Goal: Task Accomplishment & Management: Manage account settings

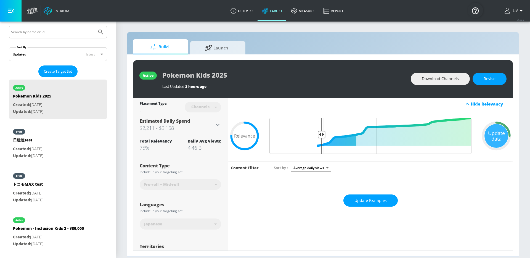
scroll to position [104, 0]
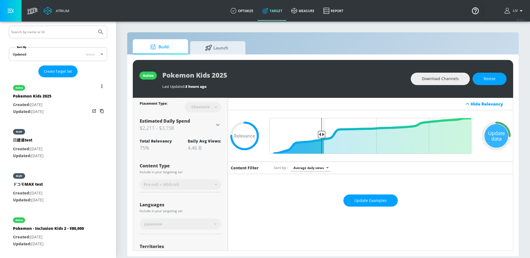
click at [99, 86] on button "list of Target Set" at bounding box center [102, 86] width 8 height 8
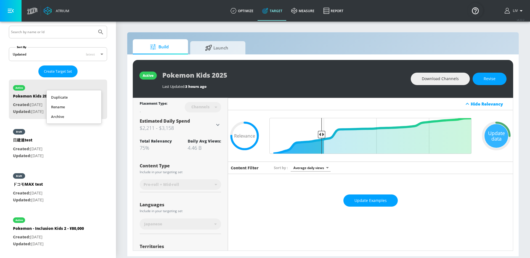
click at [80, 97] on li "Duplicate" at bounding box center [74, 97] width 55 height 10
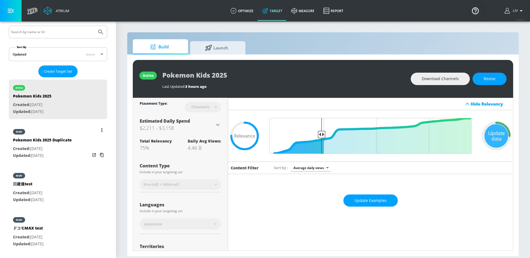
click at [75, 130] on div "draft Pokemon Kids 2025 Duplicate Created: Aug. 15, 2025 Updated: Aug. 15, 2025" at bounding box center [58, 142] width 98 height 39
type input "Pokemon Kids 2025 Duplicate"
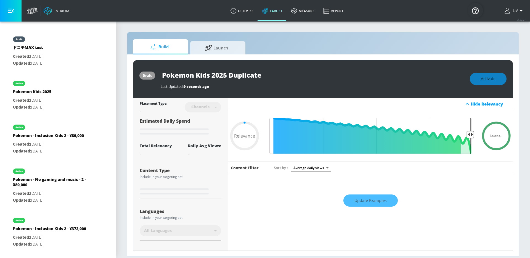
type input "0.75"
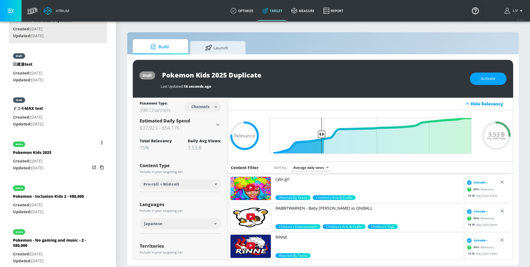
scroll to position [181, 0]
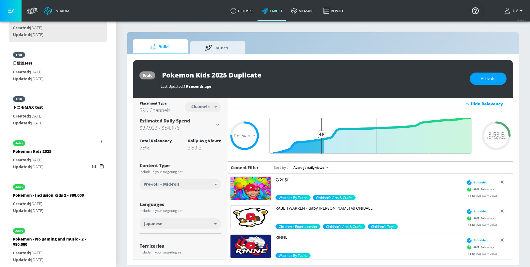
click at [61, 149] on div "active Pokemon Kids 2025 Created: Aug. 13, 2025 Updated: Aug. 15, 2025" at bounding box center [58, 154] width 98 height 39
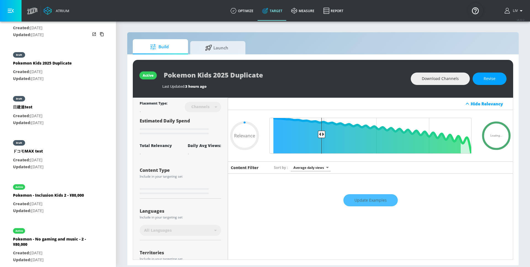
type input "Pokemon Kids 2025"
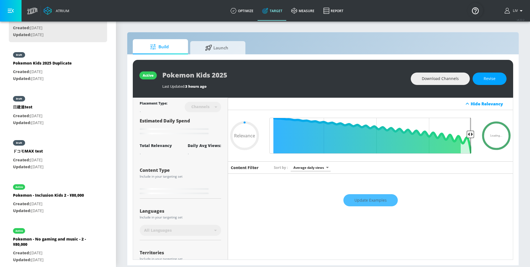
type input "0.75"
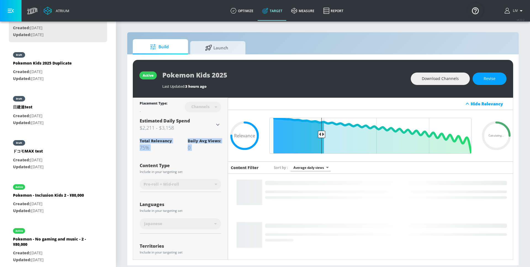
drag, startPoint x: 140, startPoint y: 140, endPoint x: 156, endPoint y: 156, distance: 22.6
click at [156, 156] on div "Placement Type: Channels channels ​ Estimated Daily Spend $2,211 - $3,158 Activ…" at bounding box center [180, 263] width 81 height 330
click at [162, 151] on div "75%" at bounding box center [156, 147] width 32 height 7
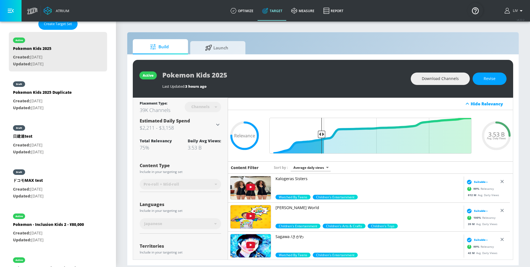
scroll to position [152, 0]
click at [58, 87] on div "draft" at bounding box center [42, 82] width 59 height 14
type input "Pokemon Kids 2025 Duplicate"
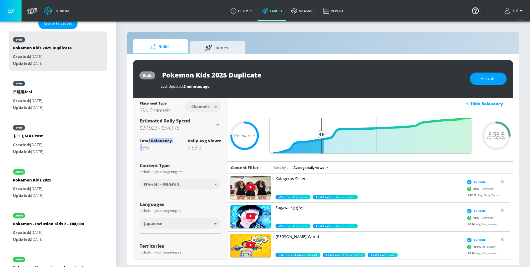
drag, startPoint x: 143, startPoint y: 149, endPoint x: 148, endPoint y: 142, distance: 8.3
click at [148, 142] on span "Total Relevancy 75%" at bounding box center [156, 144] width 32 height 13
drag, startPoint x: 141, startPoint y: 104, endPoint x: 169, endPoint y: 111, distance: 28.8
click at [170, 114] on div "Placement Type: 39K Channels Channels channels ​" at bounding box center [180, 107] width 81 height 18
click at [169, 113] on div "39K Channels" at bounding box center [155, 110] width 31 height 7
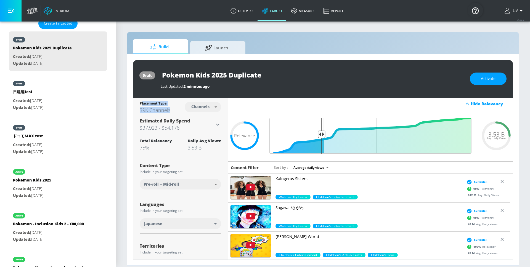
drag, startPoint x: 170, startPoint y: 111, endPoint x: 143, endPoint y: 105, distance: 28.2
click at [141, 103] on div "Placement Type: 39K Channels Channels channels ​" at bounding box center [180, 107] width 81 height 18
click at [143, 105] on div "Placement Type:" at bounding box center [155, 104] width 31 height 6
drag, startPoint x: 319, startPoint y: 136, endPoint x: 292, endPoint y: 138, distance: 26.5
click at [287, 138] on input "Final Threshold" at bounding box center [369, 136] width 207 height 36
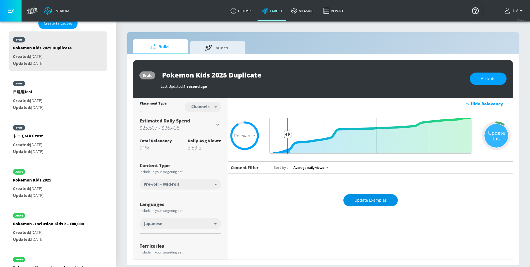
click at [377, 200] on span "Update Examples" at bounding box center [370, 200] width 32 height 7
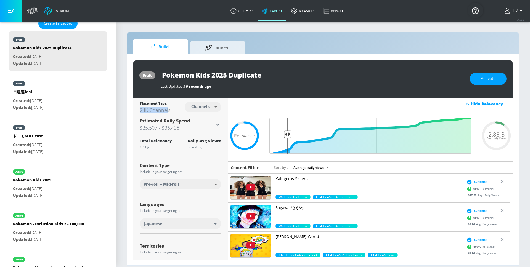
drag, startPoint x: 139, startPoint y: 110, endPoint x: 168, endPoint y: 110, distance: 29.5
click at [168, 110] on div "Placement Type: 24K Channels Channels channels ​ Estimated Daily Spend $25,507 …" at bounding box center [180, 263] width 95 height 330
click at [169, 110] on div "24K Channels" at bounding box center [155, 110] width 31 height 7
drag, startPoint x: 173, startPoint y: 111, endPoint x: 139, endPoint y: 110, distance: 33.7
click at [140, 110] on div "Placement Type: 24K Channels Channels channels ​" at bounding box center [180, 107] width 81 height 18
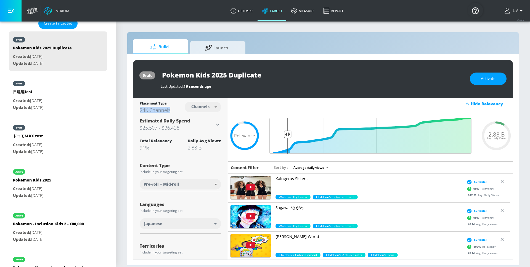
click at [168, 110] on div "24K Channels" at bounding box center [155, 110] width 31 height 7
drag, startPoint x: 144, startPoint y: 111, endPoint x: 157, endPoint y: 111, distance: 12.7
click at [157, 111] on div "24K Channels" at bounding box center [155, 110] width 31 height 7
drag, startPoint x: 481, startPoint y: 188, endPoint x: 472, endPoint y: 191, distance: 8.9
click at [472, 191] on div "99 % Relevancy" at bounding box center [479, 189] width 29 height 8
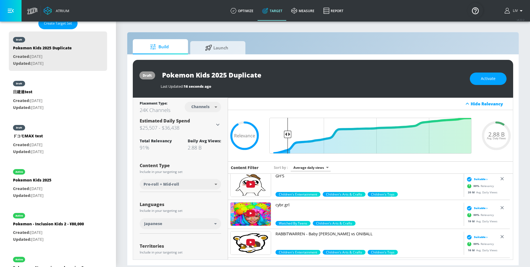
scroll to position [55, 0]
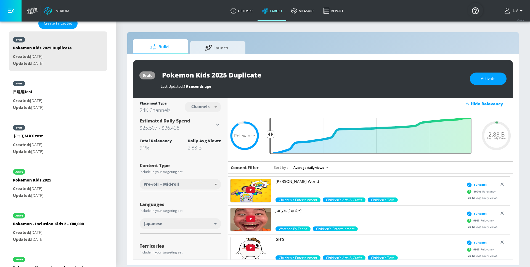
drag, startPoint x: 284, startPoint y: 136, endPoint x: 267, endPoint y: 139, distance: 17.5
click at [267, 139] on input "Final Threshold" at bounding box center [369, 136] width 207 height 36
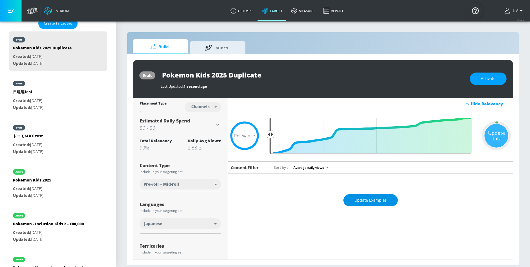
click at [373, 204] on button "Update Examples" at bounding box center [370, 200] width 54 height 12
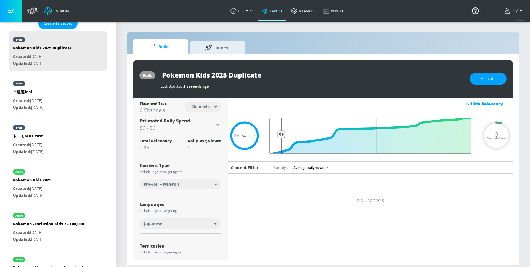
drag, startPoint x: 271, startPoint y: 135, endPoint x: 279, endPoint y: 135, distance: 8.6
click at [279, 135] on input "Final Threshold" at bounding box center [369, 136] width 207 height 36
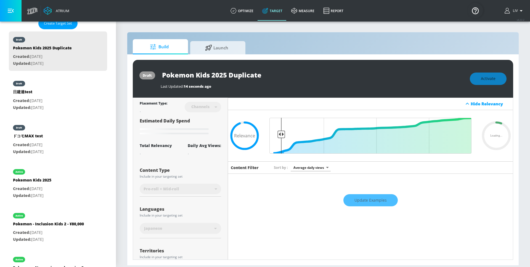
click at [357, 202] on div "Update Examples" at bounding box center [370, 200] width 285 height 19
click at [363, 201] on div "Update Examples" at bounding box center [370, 200] width 285 height 19
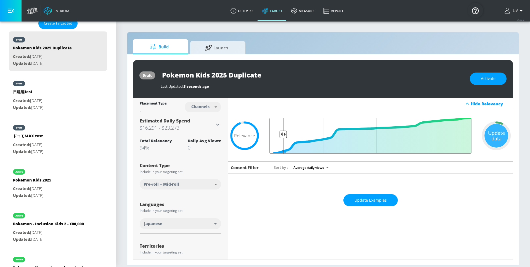
click at [282, 137] on input "Final Threshold" at bounding box center [369, 136] width 207 height 36
click at [286, 136] on input "Final Threshold" at bounding box center [369, 136] width 207 height 36
click at [289, 133] on input "Final Threshold" at bounding box center [369, 136] width 207 height 36
type input "0.89"
click at [291, 135] on input "Final Threshold" at bounding box center [369, 136] width 207 height 36
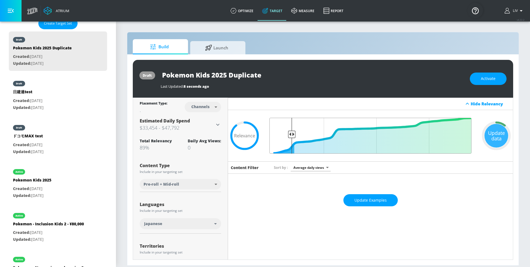
scroll to position [167, 0]
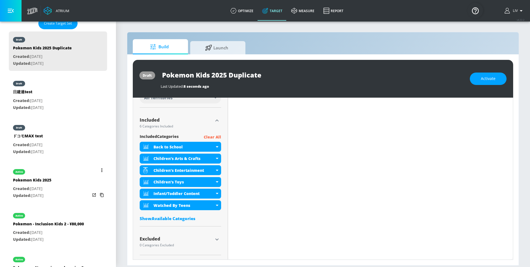
click at [82, 175] on div "active Pokemon Kids 2025 Created: Aug. 13, 2025 Updated: Aug. 15, 2025" at bounding box center [58, 183] width 98 height 39
type input "Pokemon Kids 2025"
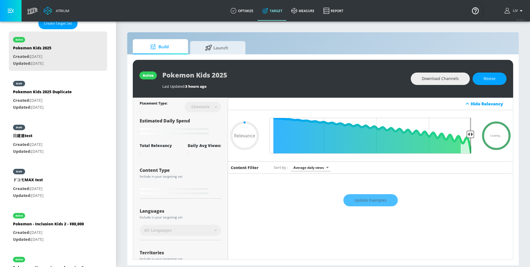
type input "0.75"
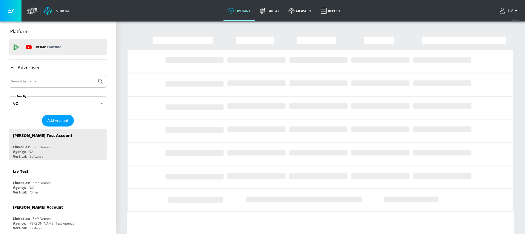
click at [62, 79] on input "Search by name" at bounding box center [53, 81] width 84 height 7
type input "amp"
click at [95, 75] on button "Submit Search" at bounding box center [101, 81] width 12 height 12
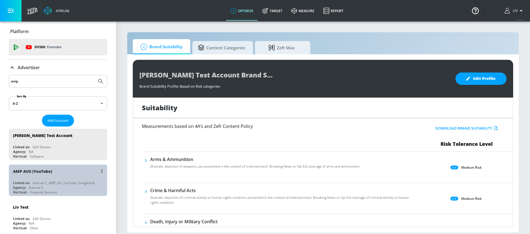
click at [68, 181] on div "Avenue C_AMP_AU_YouTube_GoogleAds" at bounding box center [64, 183] width 62 height 5
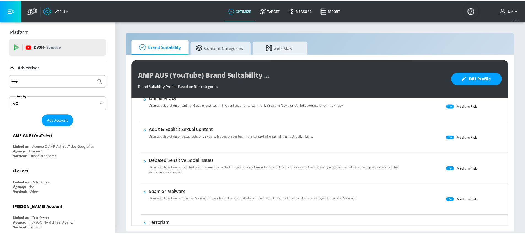
scroll to position [175, 0]
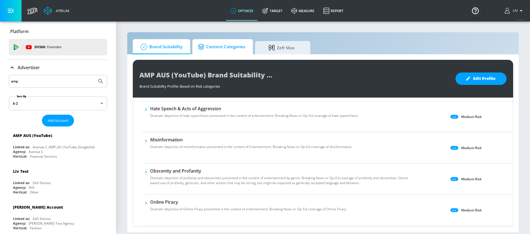
click at [250, 43] on link "Content Categories" at bounding box center [222, 46] width 60 height 15
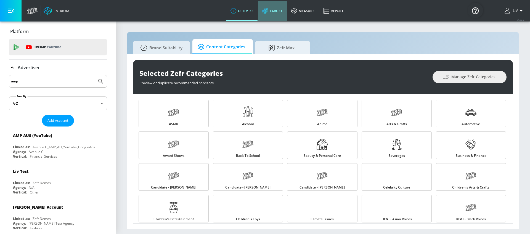
click at [279, 14] on link "Target" at bounding box center [272, 11] width 29 height 20
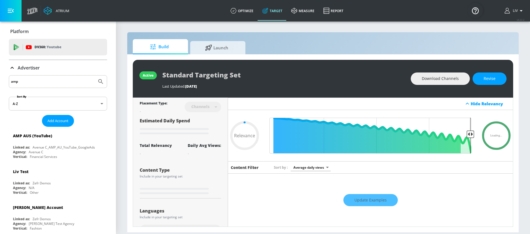
type input "0.05"
click at [218, 48] on span "Launch" at bounding box center [217, 46] width 42 height 13
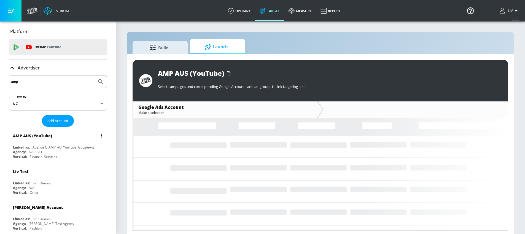
click at [76, 136] on div "AMP AUS (YouTube)" at bounding box center [59, 135] width 93 height 13
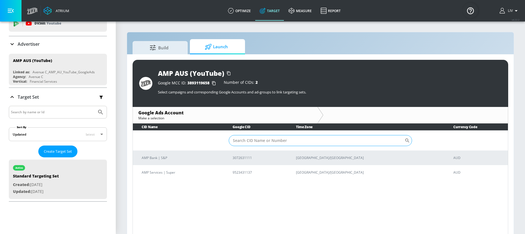
scroll to position [60, 0]
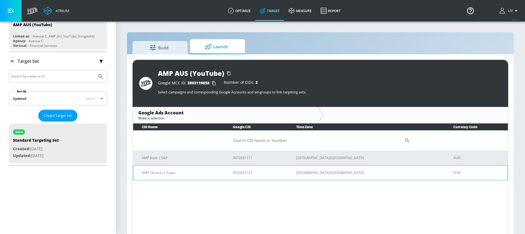
click at [283, 174] on p "9523431137" at bounding box center [258, 173] width 50 height 6
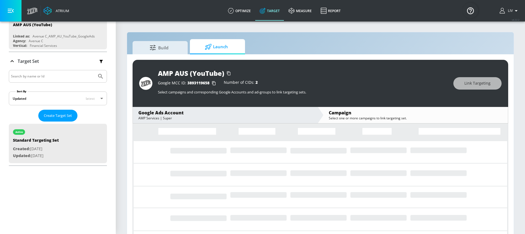
click at [222, 112] on div "Google Ads Account" at bounding box center [225, 113] width 174 height 6
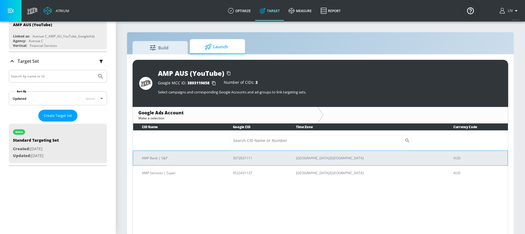
click at [206, 151] on td "AMP Bank | S&P" at bounding box center [178, 158] width 91 height 15
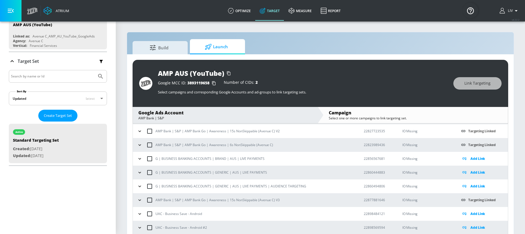
scroll to position [744, 0]
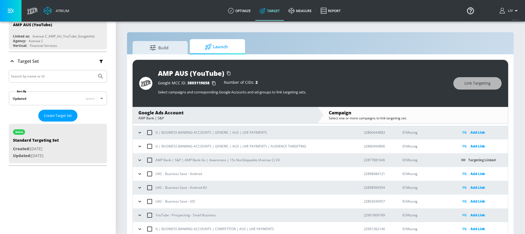
click at [140, 159] on icon "button" at bounding box center [140, 161] width 6 height 6
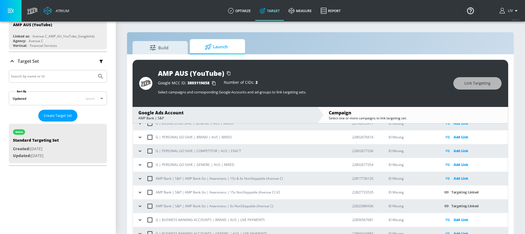
scroll to position [635, 0]
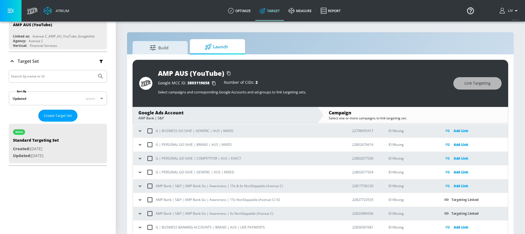
click at [213, 115] on div "Google Ads Account" at bounding box center [225, 113] width 174 height 6
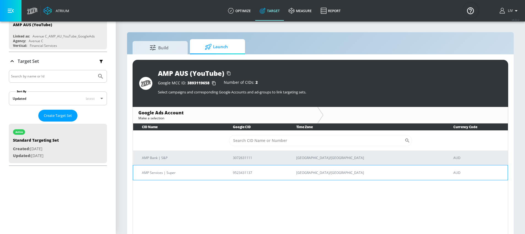
click at [214, 166] on td "AMP Services | Super" at bounding box center [178, 172] width 91 height 15
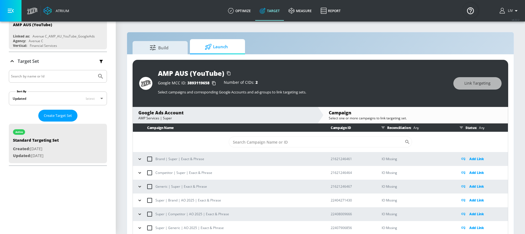
click at [150, 117] on div "AMP Services | Super" at bounding box center [225, 118] width 174 height 5
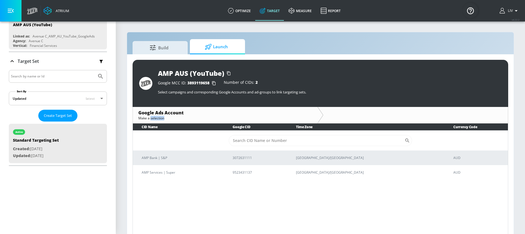
click at [150, 117] on div "Make a selection" at bounding box center [225, 118] width 174 height 5
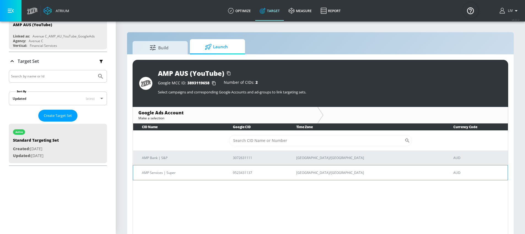
click at [258, 170] on p "9523431137" at bounding box center [258, 173] width 50 height 6
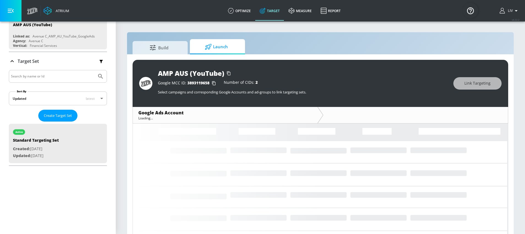
click at [258, 170] on rect at bounding box center [320, 208] width 375 height 207
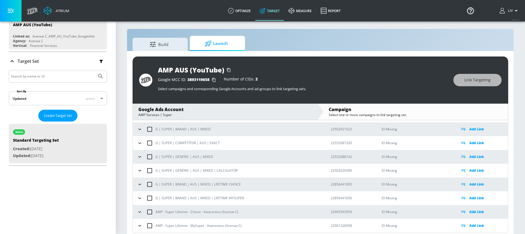
scroll to position [8, 0]
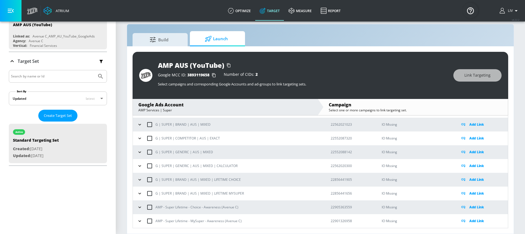
drag, startPoint x: 138, startPoint y: 222, endPoint x: 154, endPoint y: 207, distance: 21.8
click at [138, 222] on icon "button" at bounding box center [140, 221] width 6 height 6
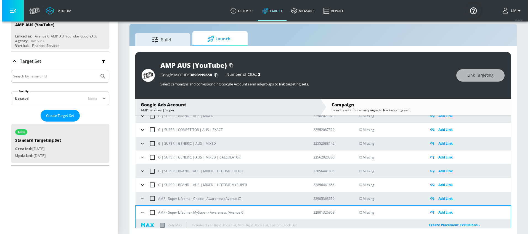
scroll to position [167, 0]
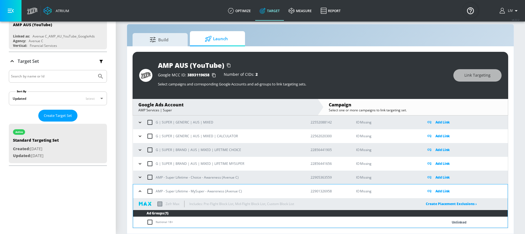
click at [440, 192] on p "Add Link" at bounding box center [443, 191] width 15 height 6
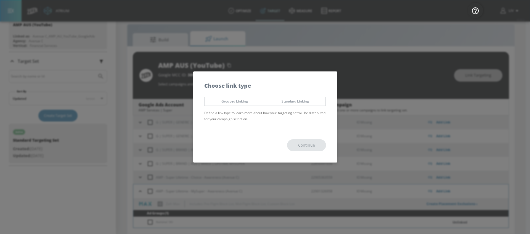
click at [286, 102] on span "Standard Linking" at bounding box center [295, 101] width 52 height 6
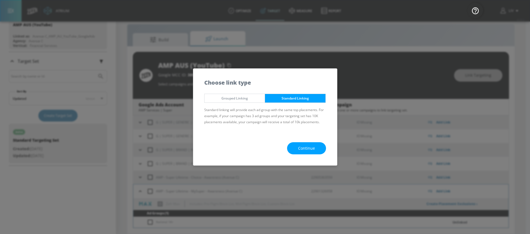
click at [303, 150] on span "Continue" at bounding box center [306, 148] width 17 height 7
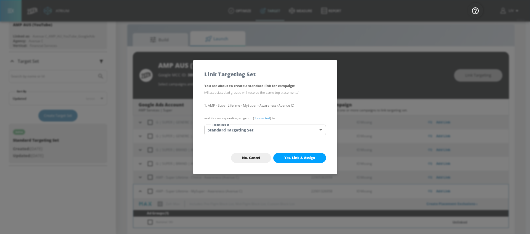
click at [298, 156] on span "Yes, Link & Assign" at bounding box center [299, 158] width 31 height 4
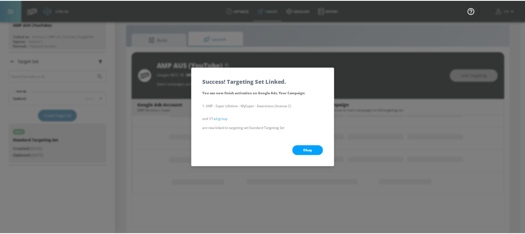
scroll to position [93, 0]
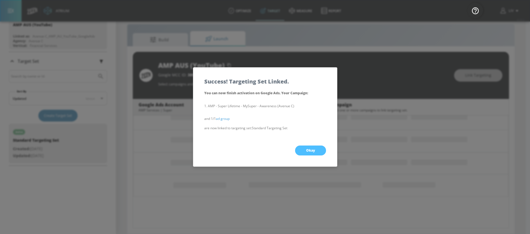
click at [323, 147] on button "Okay" at bounding box center [310, 151] width 31 height 10
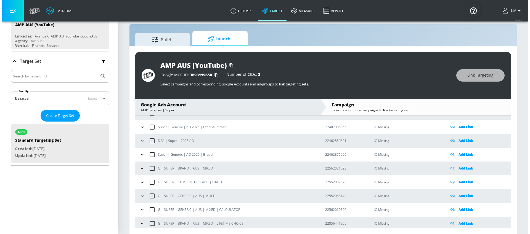
scroll to position [137, 0]
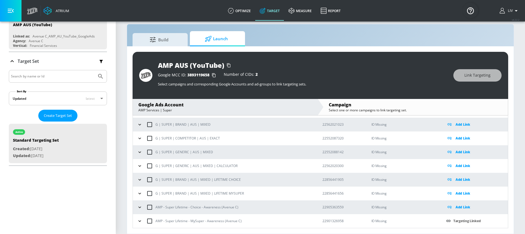
click at [457, 206] on p "Add Link" at bounding box center [463, 207] width 15 height 6
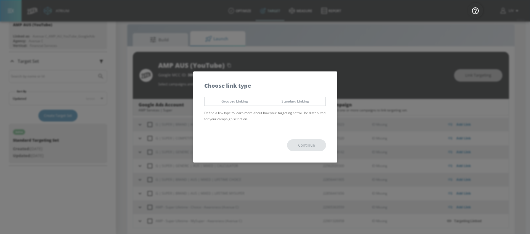
click at [317, 106] on div "Grouped Linking Standard Linking Define a link type to learn more about how you…" at bounding box center [265, 111] width 144 height 34
click at [318, 103] on span "Standard Linking" at bounding box center [295, 101] width 52 height 6
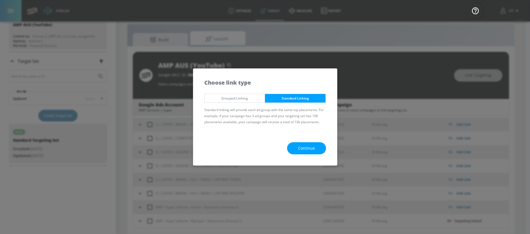
click at [309, 144] on button "Continue" at bounding box center [306, 148] width 39 height 12
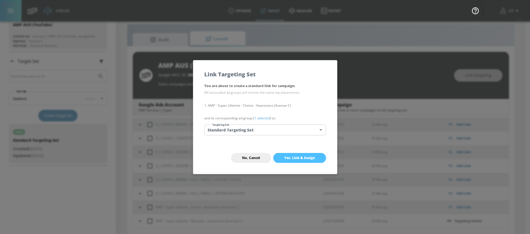
click at [294, 157] on span "Yes, Link & Assign" at bounding box center [299, 158] width 31 height 4
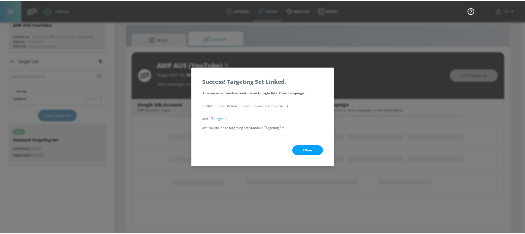
scroll to position [93, 0]
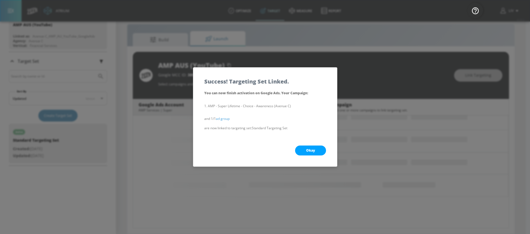
click at [303, 146] on button "Okay" at bounding box center [310, 151] width 31 height 10
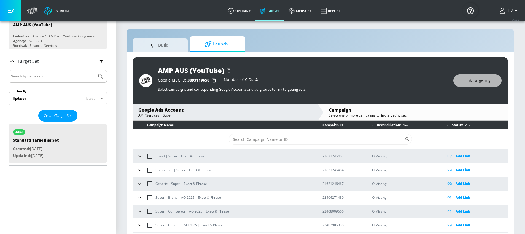
scroll to position [0, 0]
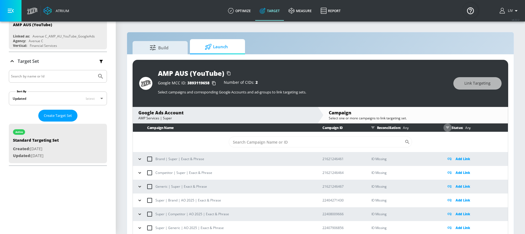
click at [446, 129] on icon "button" at bounding box center [448, 128] width 4 height 4
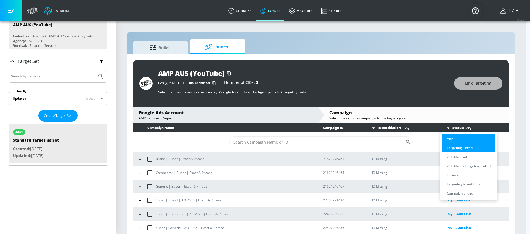
click at [455, 149] on p "Targeting Linked" at bounding box center [460, 148] width 26 height 6
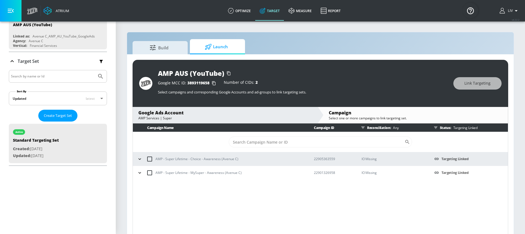
click at [278, 208] on div "Campaign Name Campaign ID Reconciliation: Any Status: Targeting Linked ​ AMP - …" at bounding box center [321, 180] width 376 height 113
click at [138, 159] on icon "button" at bounding box center [140, 159] width 6 height 6
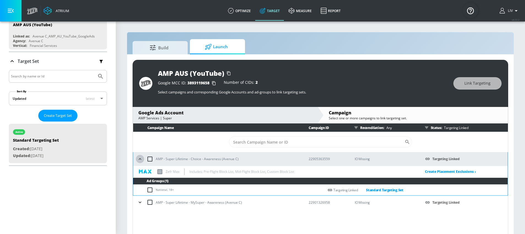
click at [138, 159] on icon "button" at bounding box center [140, 159] width 6 height 6
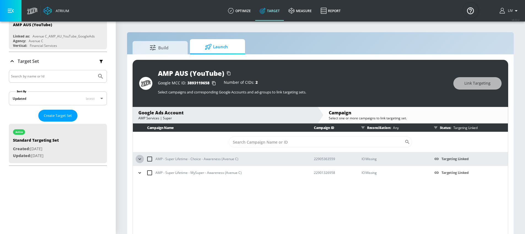
click at [138, 159] on icon "button" at bounding box center [140, 159] width 6 height 6
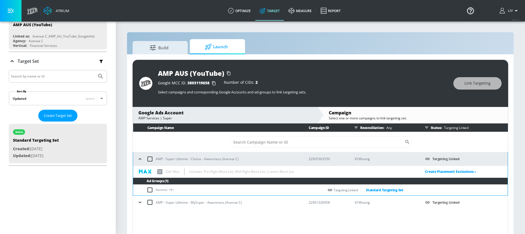
click at [138, 204] on icon "button" at bounding box center [140, 203] width 6 height 6
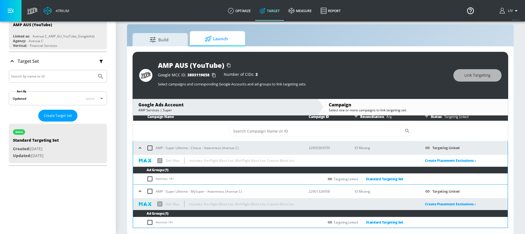
scroll to position [7, 0]
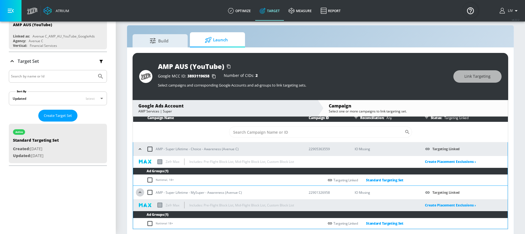
click at [140, 194] on icon "button" at bounding box center [140, 193] width 6 height 6
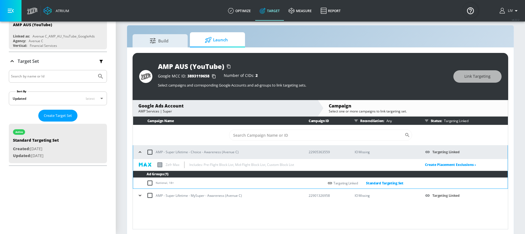
click at [142, 151] on icon "button" at bounding box center [140, 153] width 6 height 6
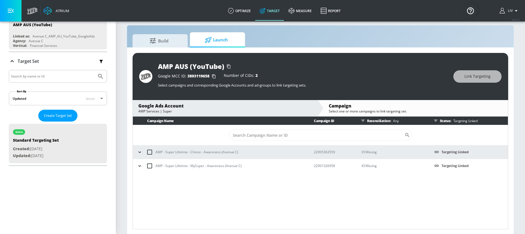
click at [232, 214] on div "Campaign Name Campaign ID Reconciliation: Any Status: Targeting Linked ​ AMP - …" at bounding box center [321, 173] width 376 height 113
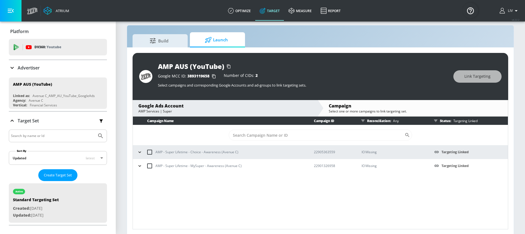
click at [35, 66] on p "Advertiser" at bounding box center [29, 68] width 22 height 6
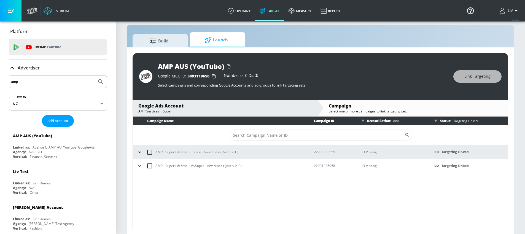
click at [46, 83] on input "amp" at bounding box center [53, 81] width 84 height 7
type input "ampfoodco"
click at [95, 76] on button "Submit Search" at bounding box center [101, 82] width 12 height 12
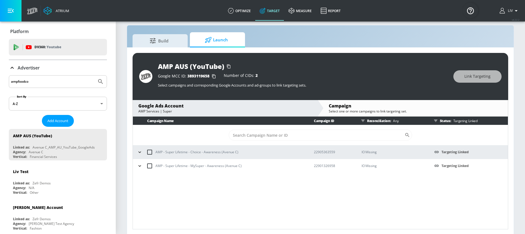
click at [184, 69] on div "AMP AUS (YouTube)" at bounding box center [191, 66] width 66 height 9
click at [185, 68] on div "AMP AUS (YouTube)" at bounding box center [191, 66] width 66 height 9
copy div "AMP AUS (YouTube)"
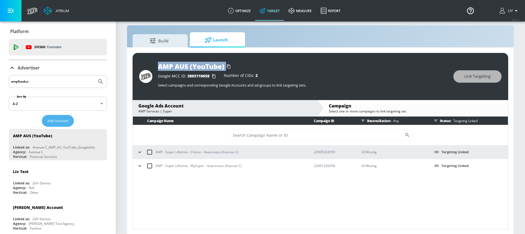
click at [60, 123] on span "Add Account" at bounding box center [57, 121] width 21 height 6
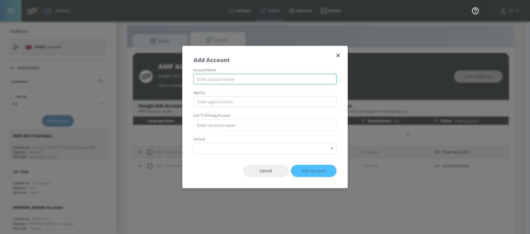
click at [249, 78] on input "text" at bounding box center [264, 79] width 143 height 11
paste input "AMP AUS (YouTube)"
click at [205, 78] on input "AMP AUS (YouTube)" at bounding box center [264, 79] width 143 height 11
click at [201, 78] on input "AMP AUS (YouTube)" at bounding box center [264, 79] width 143 height 11
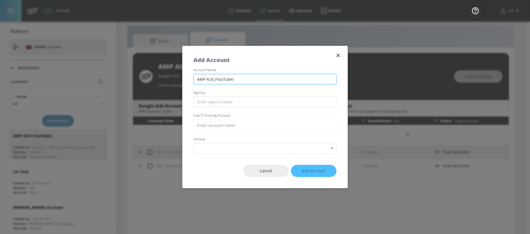
click at [201, 78] on input "AMP AUS (YouTube)" at bounding box center [264, 79] width 143 height 11
type input "FoodCo - Muffin Break AUS (YouTube)"
click at [264, 104] on input "text" at bounding box center [264, 102] width 143 height 11
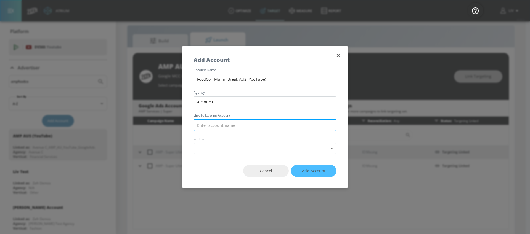
type input "Avenue C"
click at [287, 127] on input "text" at bounding box center [264, 125] width 143 height 12
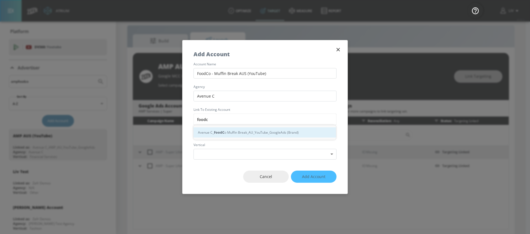
click at [293, 130] on div "Avenue C_ FoodC o Muffin Break_AU_YouTube_GoogleAds (Brand)" at bounding box center [264, 132] width 142 height 10
type input "Avenue C_FoodCo Muffin Break_AU_YouTube_GoogleAds (Brand)"
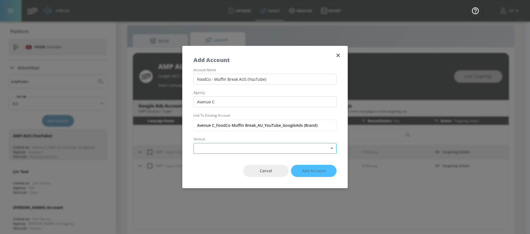
click at [290, 146] on body "Atrium optimize Target measure Report optimize Target measure Report v 4.22.2 L…" at bounding box center [265, 114] width 530 height 242
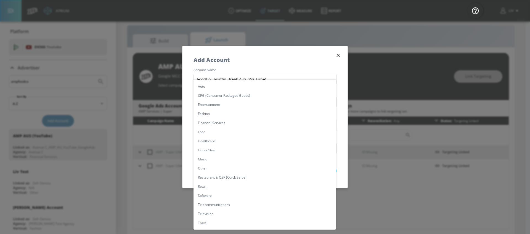
click at [252, 129] on li "Food" at bounding box center [264, 131] width 142 height 9
type input "[object Object]"
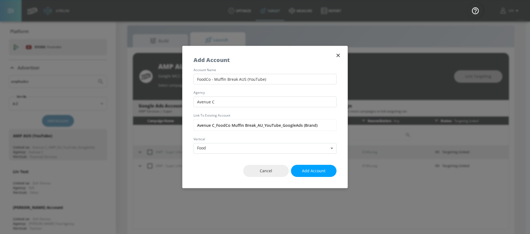
click at [220, 179] on div "Cancel Add Account" at bounding box center [264, 171] width 165 height 34
click at [304, 172] on span "Add Account" at bounding box center [313, 171] width 23 height 7
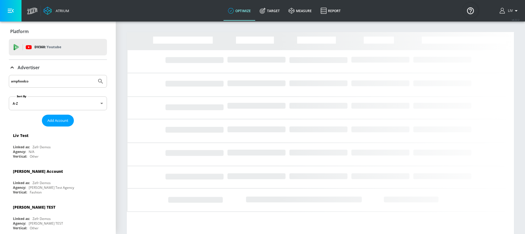
click at [64, 82] on input "ampfoodco" at bounding box center [53, 81] width 84 height 7
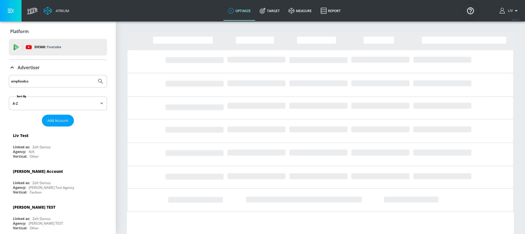
click at [64, 82] on input "ampfoodco" at bounding box center [53, 81] width 84 height 7
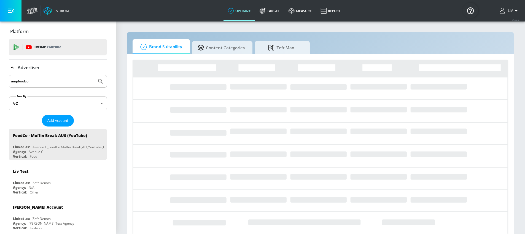
click at [64, 82] on input "ampfoodco" at bounding box center [53, 81] width 84 height 7
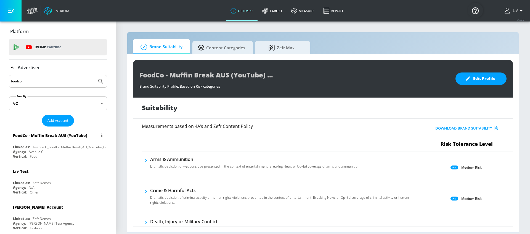
type input "foodco"
click at [56, 142] on div "FoodCo - Muffin Break AUS (YouTube)" at bounding box center [59, 135] width 93 height 13
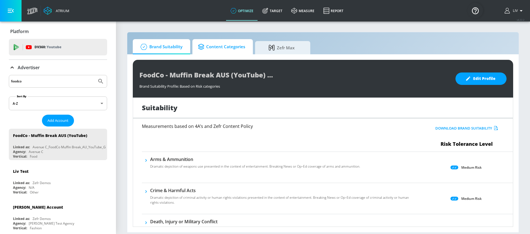
click at [249, 50] on link "Content Categories" at bounding box center [222, 46] width 60 height 15
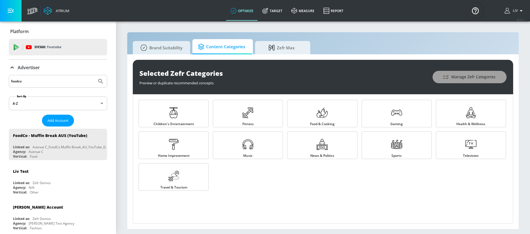
click at [488, 80] on span "Manage Zefr Categories" at bounding box center [469, 77] width 52 height 7
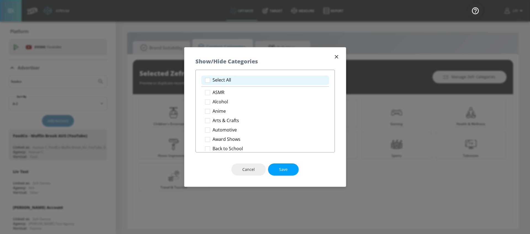
click at [220, 77] on p "Select All" at bounding box center [221, 80] width 18 height 6
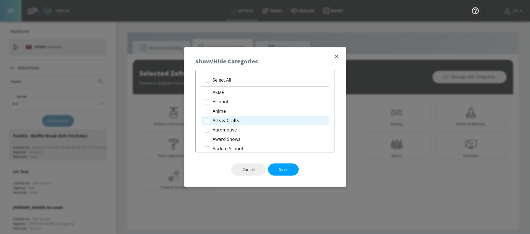
checkbox input "true"
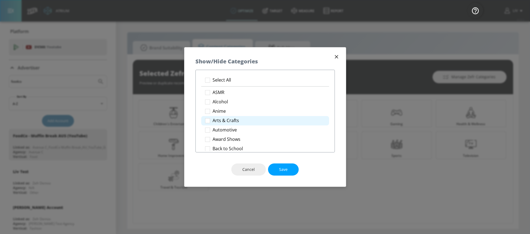
checkbox input "true"
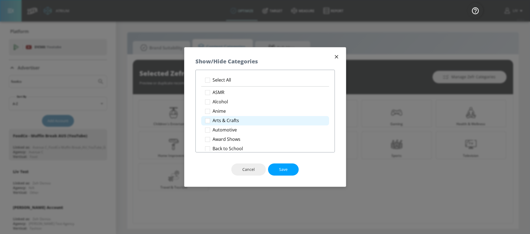
checkbox input "true"
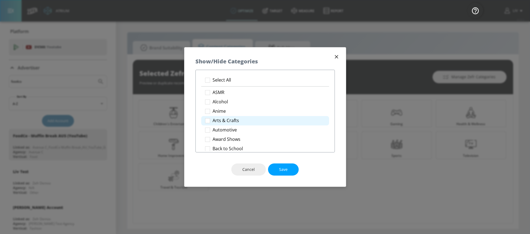
checkbox input "true"
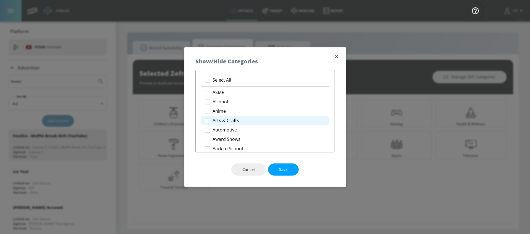
checkbox input "true"
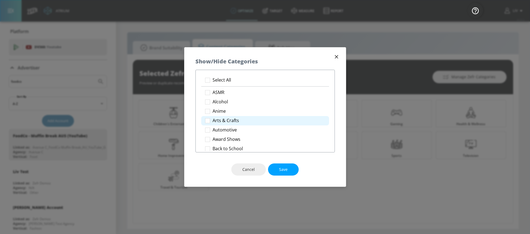
checkbox input "true"
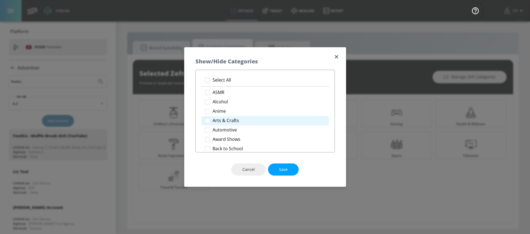
checkbox input "true"
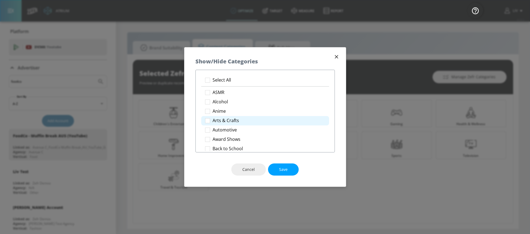
checkbox input "true"
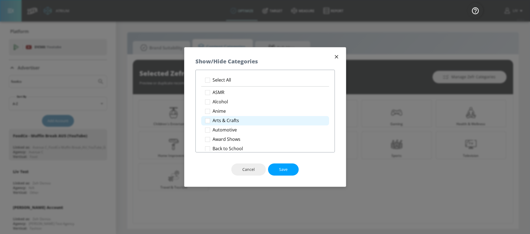
checkbox input "true"
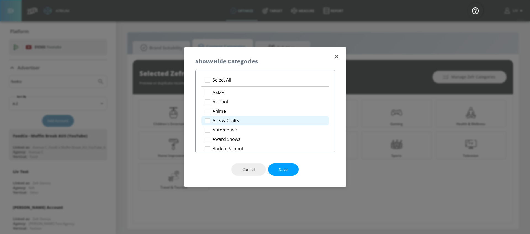
checkbox input "true"
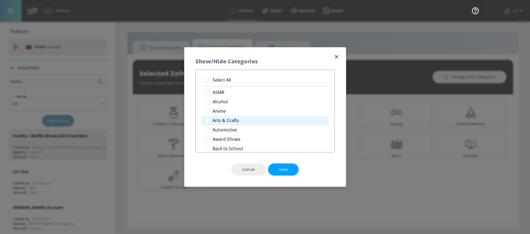
checkbox input "true"
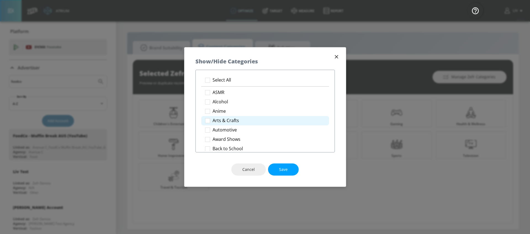
checkbox input "true"
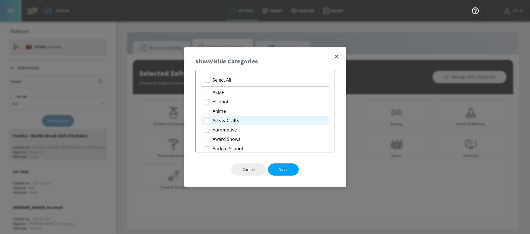
checkbox input "true"
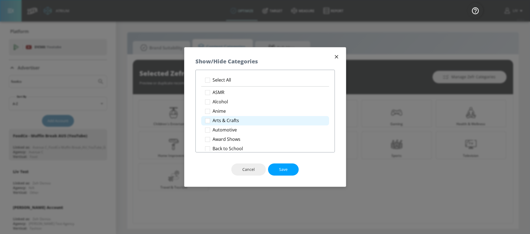
checkbox input "true"
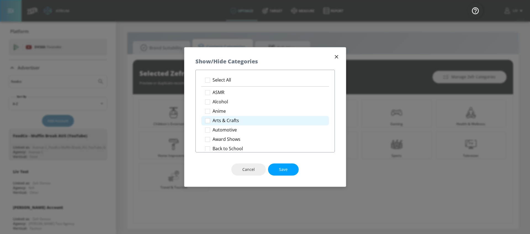
checkbox input "true"
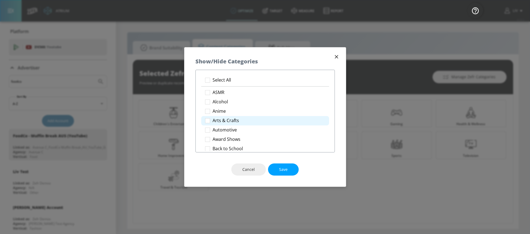
checkbox input "true"
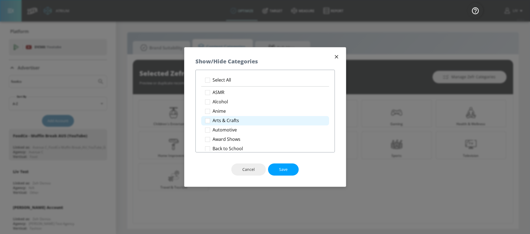
checkbox input "true"
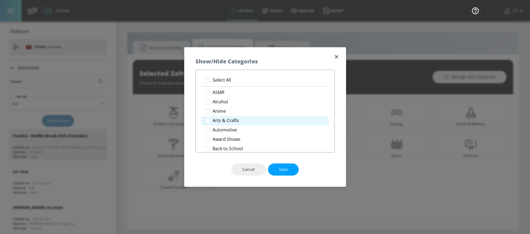
checkbox input "true"
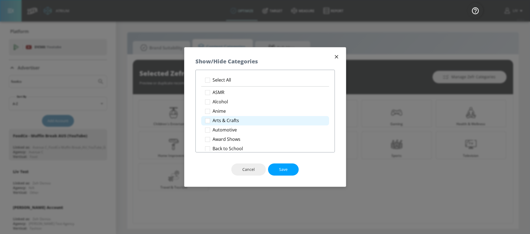
checkbox input "true"
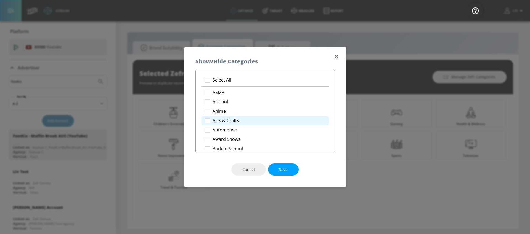
checkbox input "true"
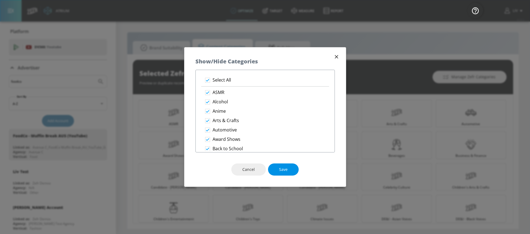
click at [274, 164] on button "Save" at bounding box center [283, 170] width 31 height 12
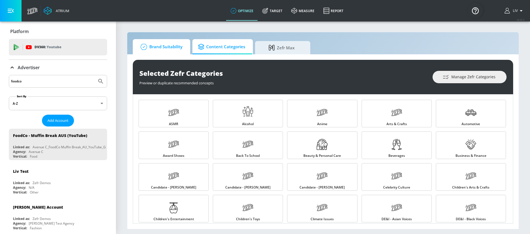
click at [162, 47] on span "Brand Suitability" at bounding box center [160, 46] width 44 height 13
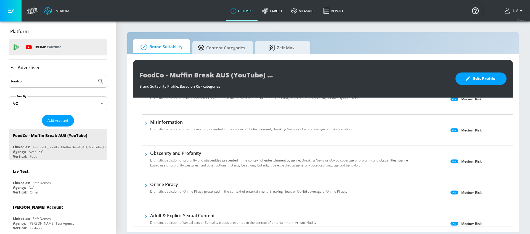
scroll to position [443, 0]
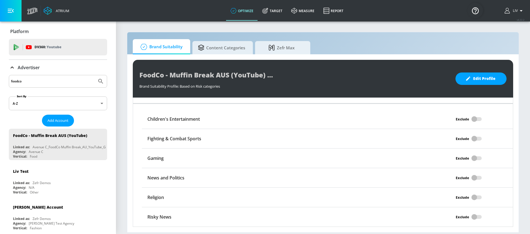
click at [471, 121] on div "Exclude" at bounding box center [466, 119] width 93 height 10
click at [471, 119] on div "Exclude" at bounding box center [466, 119] width 93 height 10
click at [479, 76] on span "Edit Profile" at bounding box center [480, 78] width 29 height 7
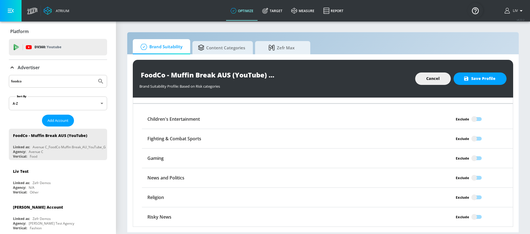
click at [465, 119] on input "Exclude" at bounding box center [473, 119] width 31 height 10
checkbox input "true"
click at [474, 160] on input "Exclude" at bounding box center [473, 158] width 31 height 10
checkbox input "true"
click at [485, 77] on span "Save Profile" at bounding box center [479, 78] width 31 height 7
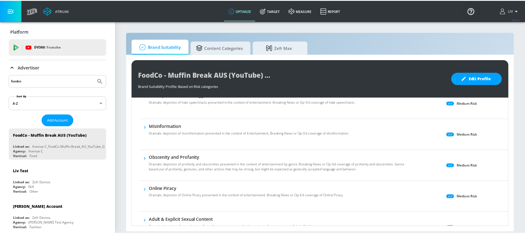
scroll to position [0, 0]
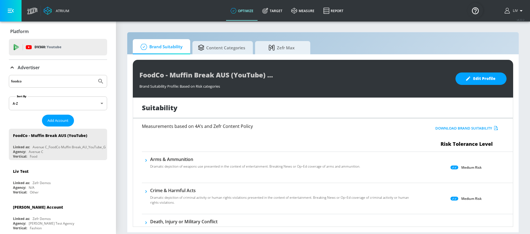
click at [61, 80] on input "foodco" at bounding box center [53, 81] width 84 height 7
type input "amp"
click at [95, 75] on button "Submit Search" at bounding box center [101, 81] width 12 height 12
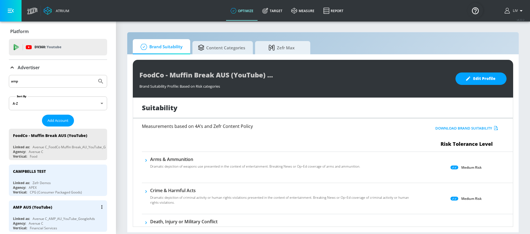
click at [81, 213] on div "AMP AUS (YouTube)" at bounding box center [59, 207] width 93 height 13
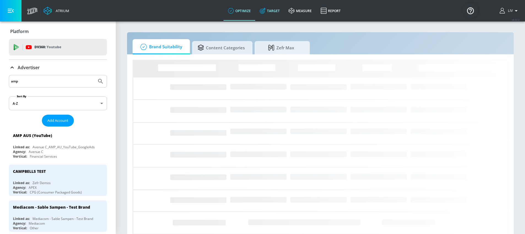
click at [270, 4] on link "Target" at bounding box center [269, 11] width 29 height 20
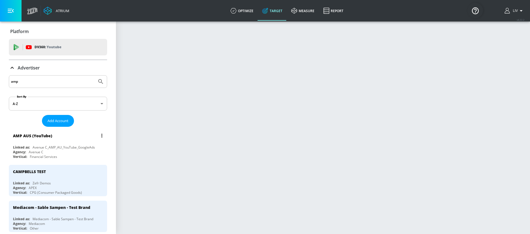
click at [50, 143] on div "AMP AUS (YouTube) Linked as: Avenue C_AMP_AU_YouTube_GoogleAds Agency: Avenue C…" at bounding box center [58, 144] width 98 height 31
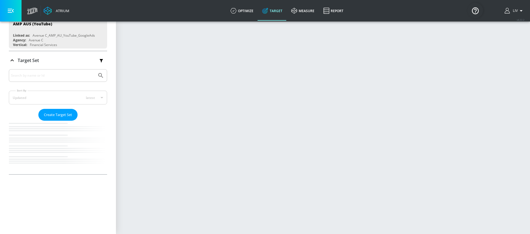
scroll to position [87, 0]
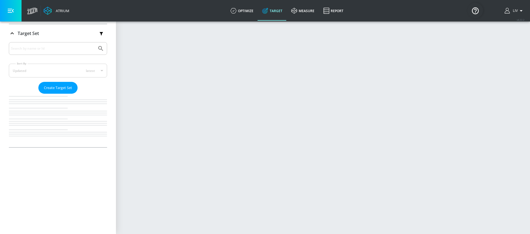
click at [107, 42] on div "Platform DV360: Youtube DV360: Youtube Advertiser amp Sort By A-Z asc ​ Add Acc…" at bounding box center [58, 42] width 116 height 216
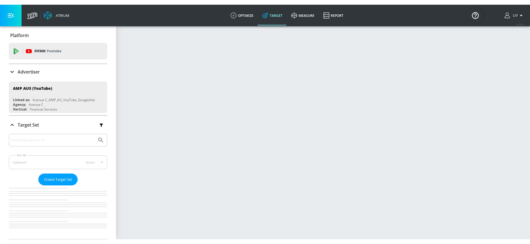
scroll to position [0, 0]
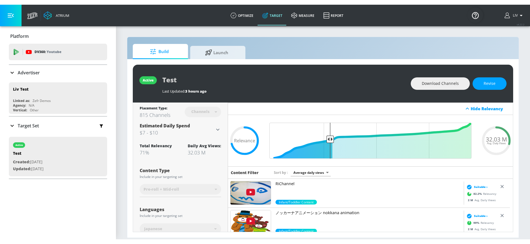
scroll to position [294, 0]
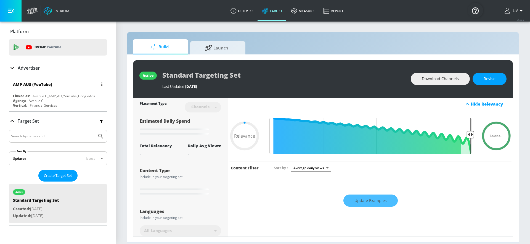
type input "0.6"
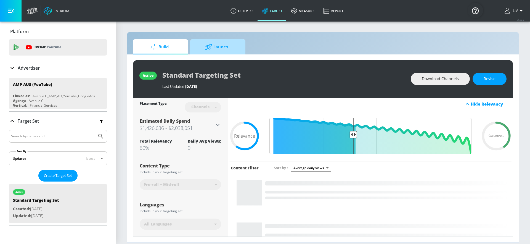
click at [235, 45] on span "Launch" at bounding box center [217, 46] width 42 height 13
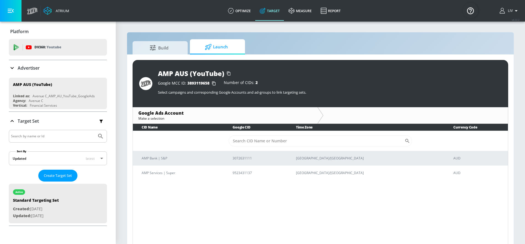
click at [73, 70] on div "Advertiser" at bounding box center [58, 68] width 98 height 7
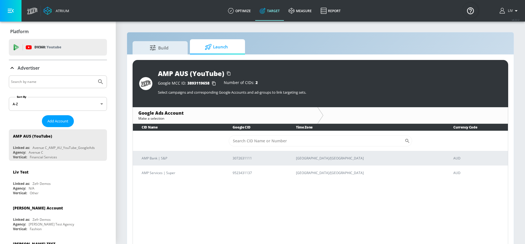
click at [62, 84] on input "Search by name" at bounding box center [53, 81] width 84 height 7
click at [177, 50] on span "Build" at bounding box center [159, 46] width 42 height 13
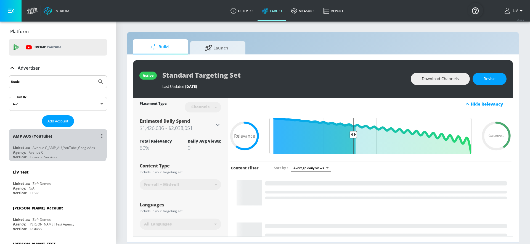
click at [57, 138] on div "AMP AUS (YouTube)" at bounding box center [59, 135] width 93 height 13
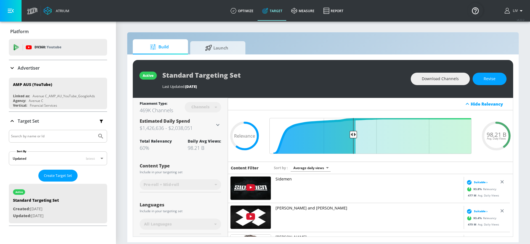
click at [55, 70] on div "Advertiser" at bounding box center [58, 68] width 98 height 7
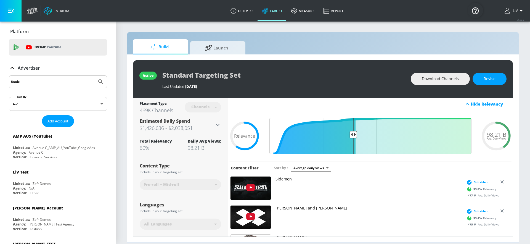
click at [46, 83] on input "foodc" at bounding box center [53, 81] width 84 height 7
type input "foodco"
click at [95, 76] on button "Submit Search" at bounding box center [101, 82] width 12 height 12
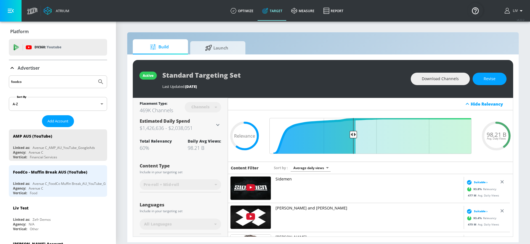
click at [73, 166] on div "FoodCo - Muffin Break AUS (YouTube)" at bounding box center [59, 171] width 93 height 13
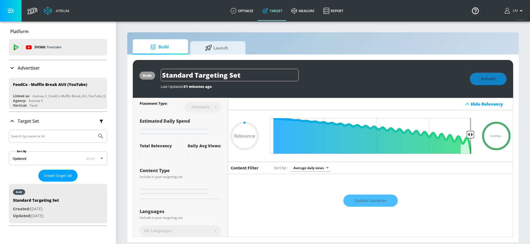
type input "0.6"
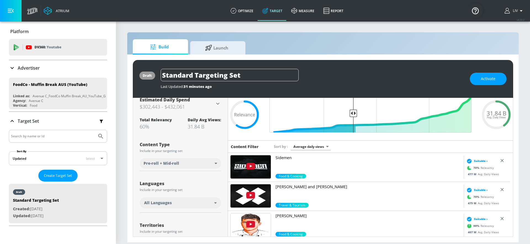
scroll to position [46, 0]
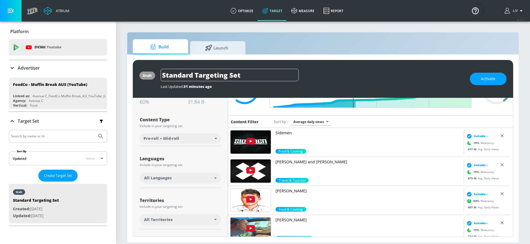
click at [47, 71] on div "Advertiser" at bounding box center [58, 67] width 98 height 15
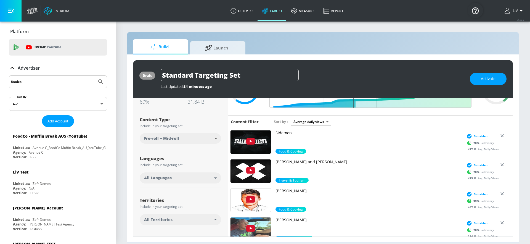
click at [49, 78] on input "foodco" at bounding box center [53, 81] width 84 height 7
type input "amp"
click at [95, 76] on button "Submit Search" at bounding box center [101, 82] width 12 height 12
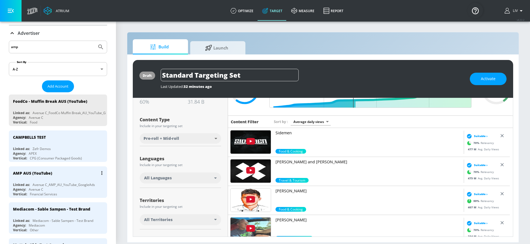
scroll to position [37, 0]
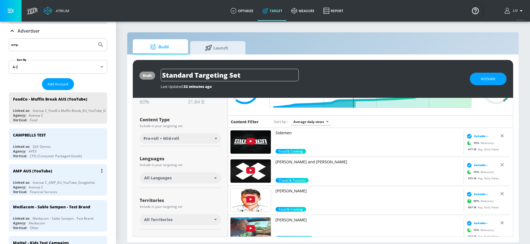
click at [60, 173] on div "AMP AUS (YouTube)" at bounding box center [59, 170] width 93 height 13
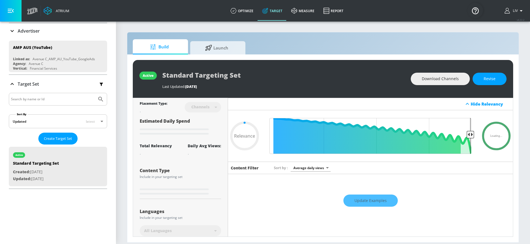
type input "0.6"
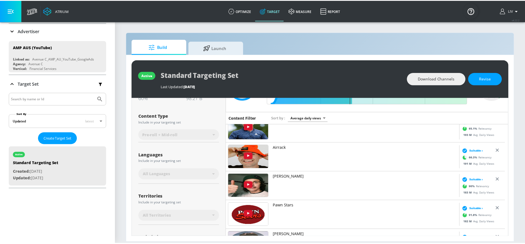
scroll to position [101, 0]
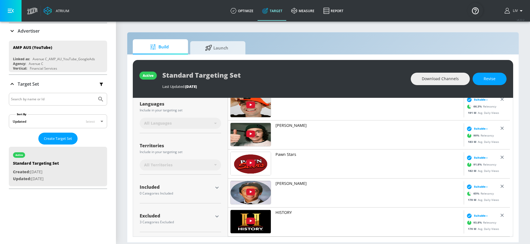
click at [43, 29] on div "Advertiser" at bounding box center [58, 31] width 98 height 7
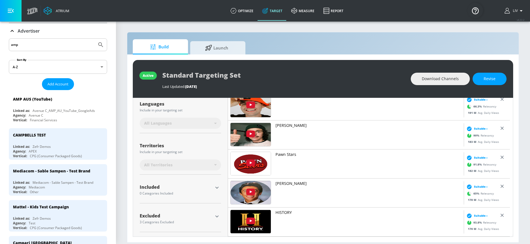
click at [50, 41] on input "amp" at bounding box center [53, 44] width 84 height 7
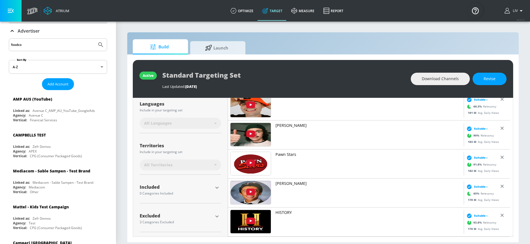
type input "foodco"
click at [95, 39] on button "Submit Search" at bounding box center [101, 45] width 12 height 12
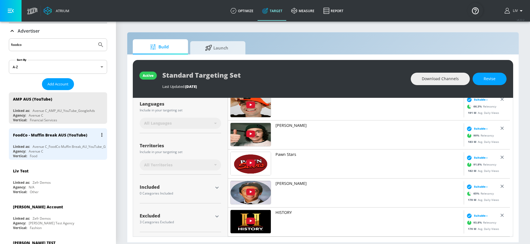
click at [59, 143] on div "FoodCo - Muffin Break AUS (YouTube) Linked as: Avenue C_FoodCo Muffin Break_AU_…" at bounding box center [58, 143] width 98 height 31
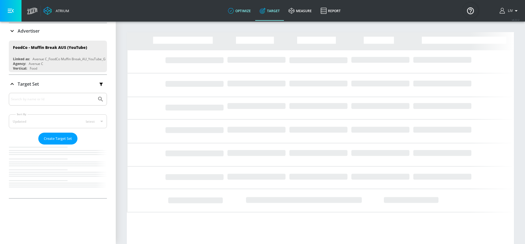
click at [247, 15] on link "optimize" at bounding box center [240, 11] width 32 height 20
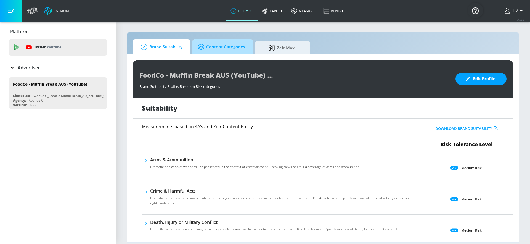
click at [217, 42] on span "Content Categories" at bounding box center [221, 46] width 47 height 13
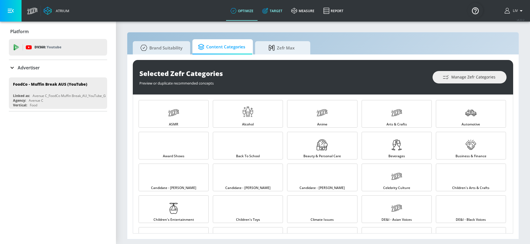
click at [268, 15] on link "Target" at bounding box center [272, 11] width 29 height 20
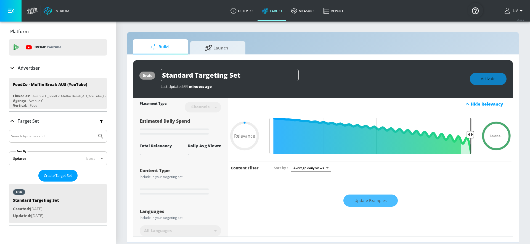
type input "0.6"
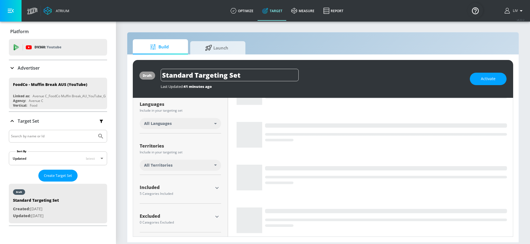
scroll to position [134, 0]
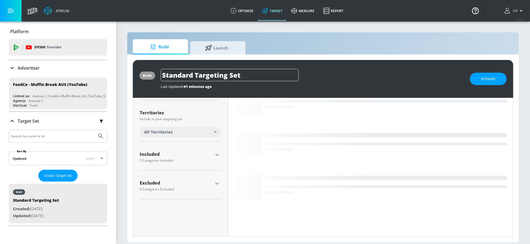
click at [216, 154] on icon "button" at bounding box center [216, 155] width 3 height 2
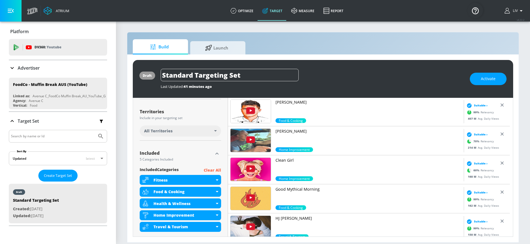
click at [213, 170] on p "Clear All" at bounding box center [212, 170] width 17 height 7
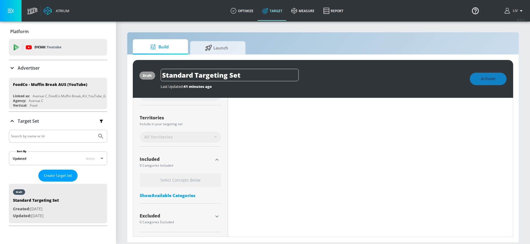
scroll to position [133, 0]
click at [162, 196] on div "Show Available Categories" at bounding box center [180, 195] width 81 height 6
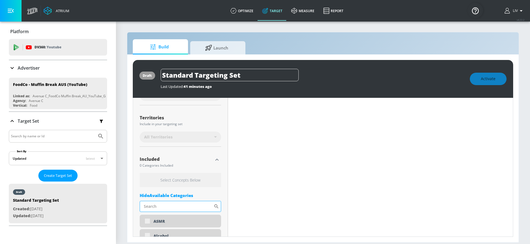
click at [183, 209] on input "Sort By" at bounding box center [177, 206] width 74 height 11
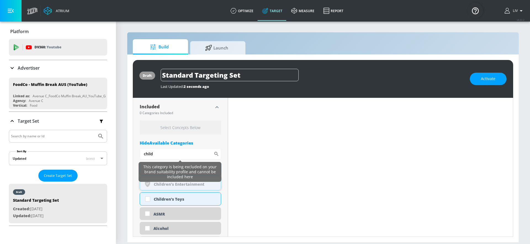
scroll to position [180, 0]
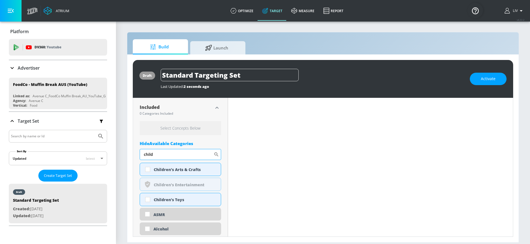
click at [184, 154] on input "child" at bounding box center [177, 154] width 74 height 11
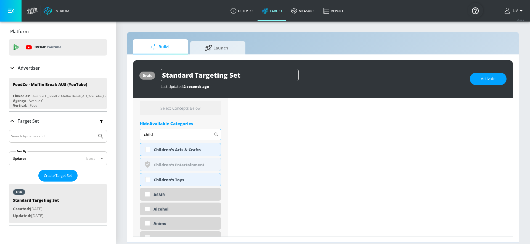
scroll to position [196, 0]
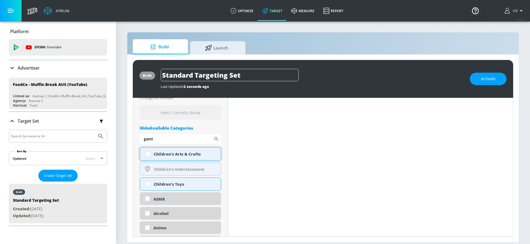
type input "gamin"
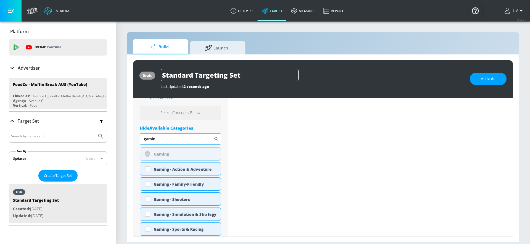
click at [200, 137] on input "gamin" at bounding box center [177, 138] width 74 height 11
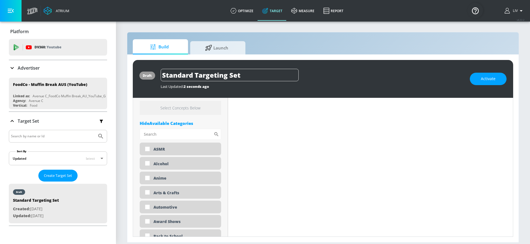
scroll to position [151, 0]
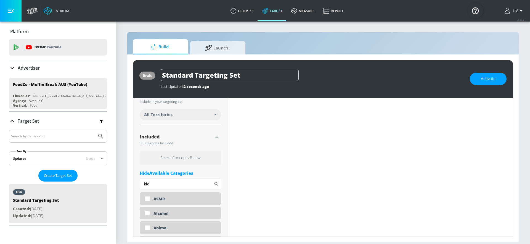
type input "kid"
click at [163, 174] on div "Hide Available Categories" at bounding box center [180, 173] width 81 height 6
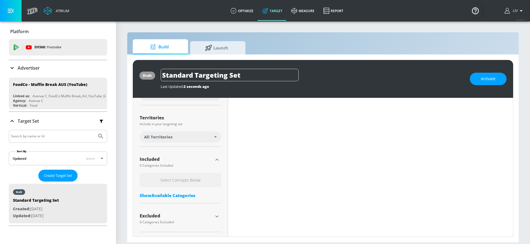
scroll to position [129, 0]
click at [218, 217] on icon "button" at bounding box center [217, 216] width 7 height 7
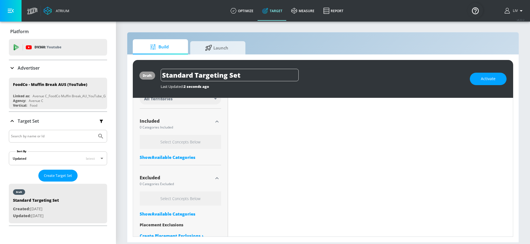
scroll to position [178, 0]
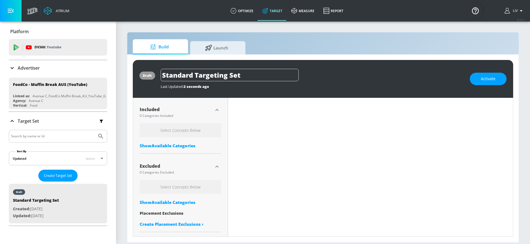
click at [185, 199] on div "Show Available Categories" at bounding box center [180, 202] width 81 height 6
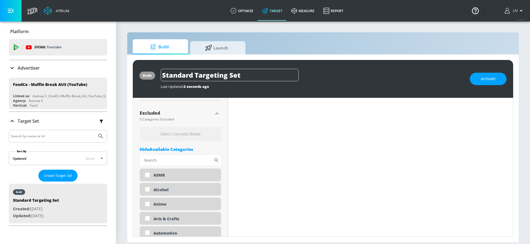
scroll to position [231, 0]
click at [182, 160] on input "Sort By" at bounding box center [177, 159] width 74 height 11
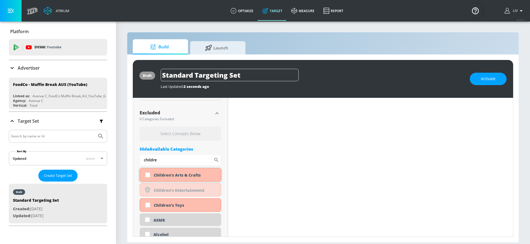
type input "childre"
click at [149, 175] on input "checkbox" at bounding box center [148, 175] width 10 height 10
checkbox input "true"
click at [146, 204] on input "checkbox" at bounding box center [148, 205] width 10 height 10
checkbox input "true"
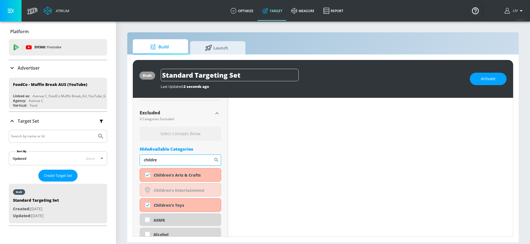
click at [187, 159] on input "childre" at bounding box center [177, 159] width 74 height 11
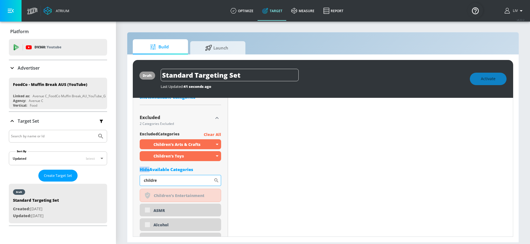
scroll to position [236, 0]
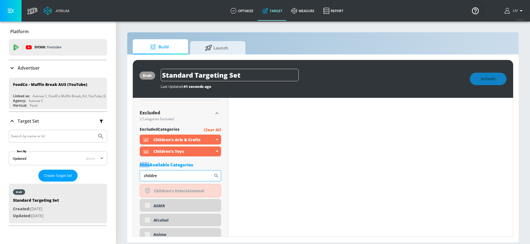
click at [182, 170] on input "childre" at bounding box center [177, 175] width 74 height 11
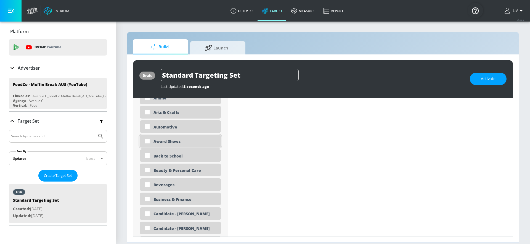
scroll to position [353, 0]
type input "kids"
click at [161, 156] on div "Back to School" at bounding box center [184, 155] width 63 height 5
checkbox input "true"
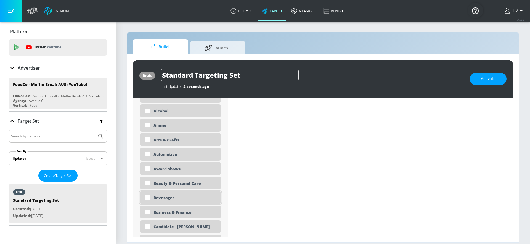
scroll to position [182, 0]
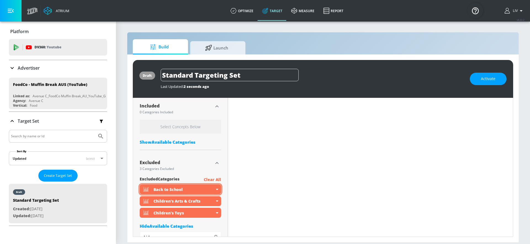
click at [214, 186] on div "Back to School" at bounding box center [180, 189] width 81 height 10
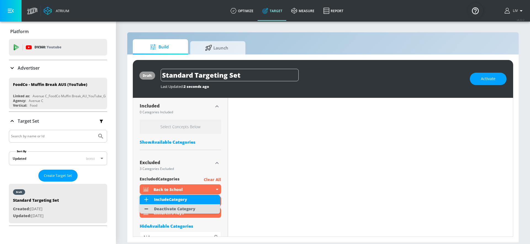
click at [199, 208] on li "Deactivate Category" at bounding box center [180, 208] width 80 height 9
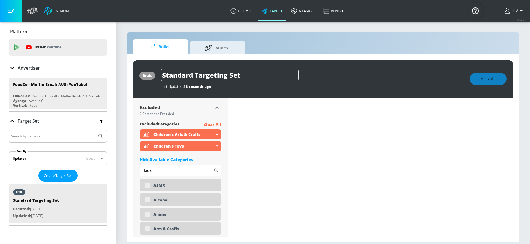
scroll to position [242, 0]
click at [201, 169] on input "kids" at bounding box center [177, 169] width 74 height 11
click at [189, 158] on div "Hide Available Categories" at bounding box center [180, 159] width 81 height 6
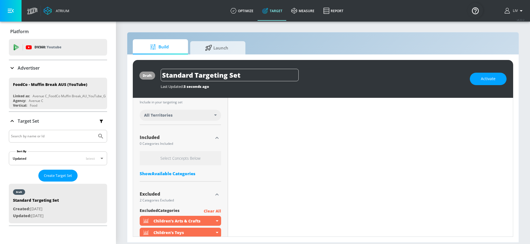
scroll to position [194, 0]
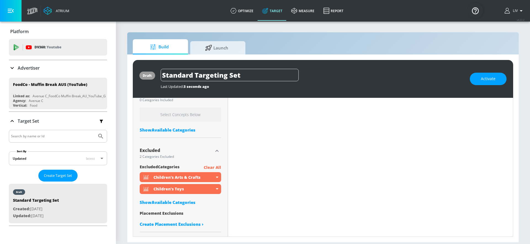
click at [184, 202] on div "Show Available Categories" at bounding box center [180, 202] width 81 height 6
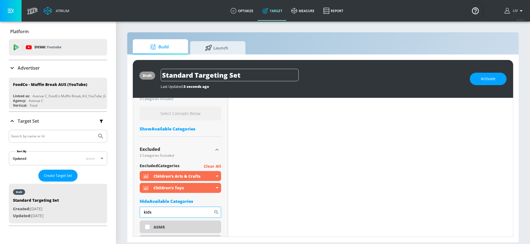
click at [184, 207] on input "kids" at bounding box center [177, 211] width 74 height 11
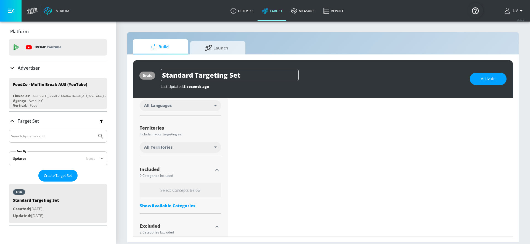
scroll to position [118, 0]
click at [217, 225] on icon "button" at bounding box center [217, 226] width 7 height 7
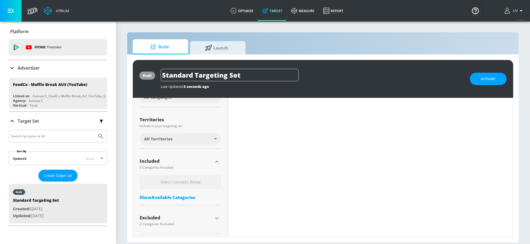
scroll to position [129, 0]
click at [217, 218] on icon "button" at bounding box center [217, 216] width 7 height 7
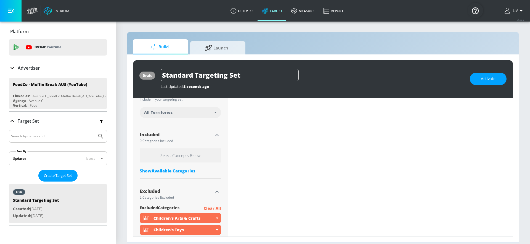
scroll to position [247, 0]
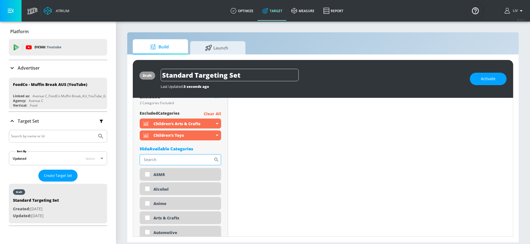
click at [198, 159] on input "Sort By" at bounding box center [177, 159] width 74 height 11
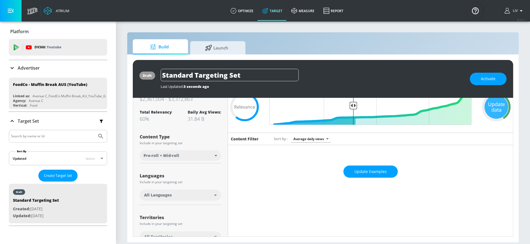
scroll to position [0, 0]
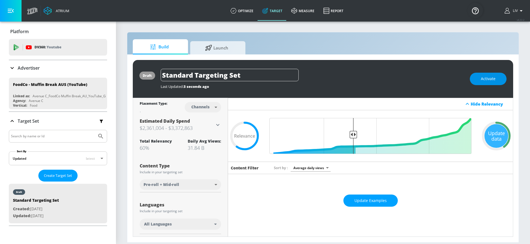
click at [493, 81] on span "Activate" at bounding box center [488, 78] width 15 height 7
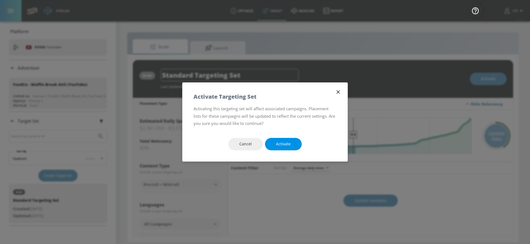
click at [289, 140] on button "Activate" at bounding box center [283, 144] width 37 height 12
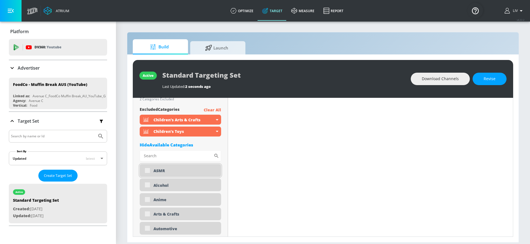
scroll to position [191, 0]
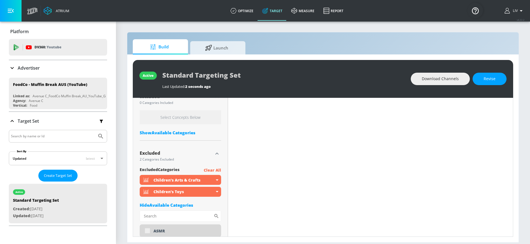
click at [188, 203] on div "Hide Available Categories" at bounding box center [180, 205] width 81 height 6
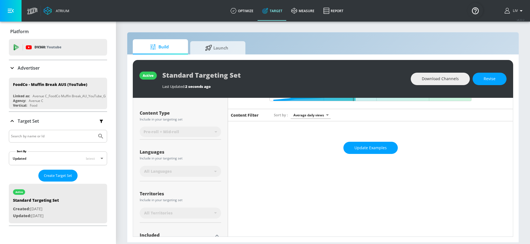
scroll to position [0, 0]
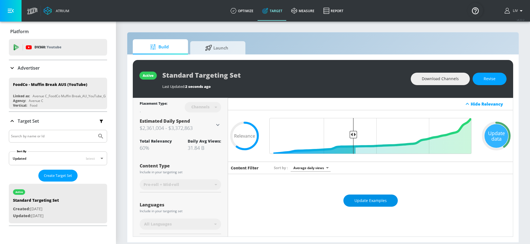
click at [377, 194] on button "Update Examples" at bounding box center [370, 200] width 54 height 12
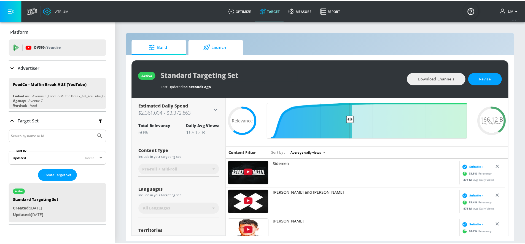
scroll to position [12, 0]
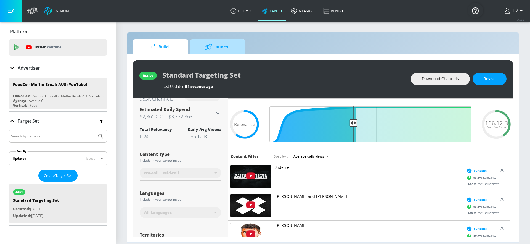
click at [227, 45] on span "Launch" at bounding box center [217, 46] width 42 height 13
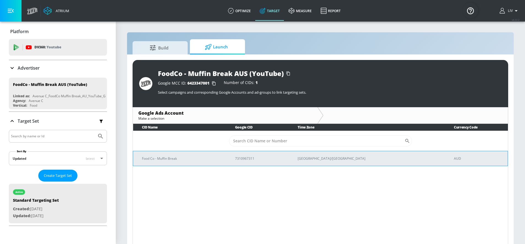
click at [402, 156] on p "[GEOGRAPHIC_DATA]/[GEOGRAPHIC_DATA]" at bounding box center [369, 158] width 143 height 6
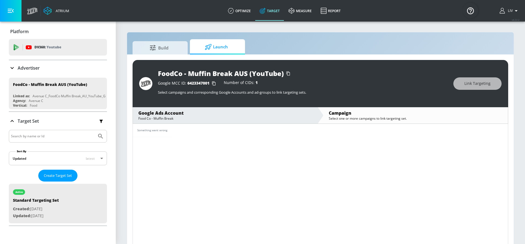
click at [252, 119] on div "Food Co - Muffin Break" at bounding box center [225, 118] width 174 height 5
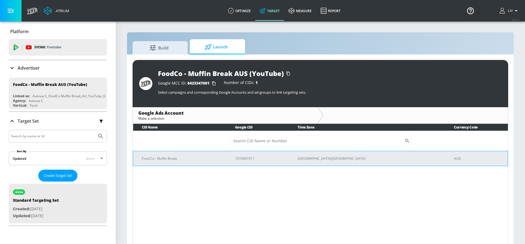
click at [284, 156] on p "7310967311" at bounding box center [259, 158] width 49 height 6
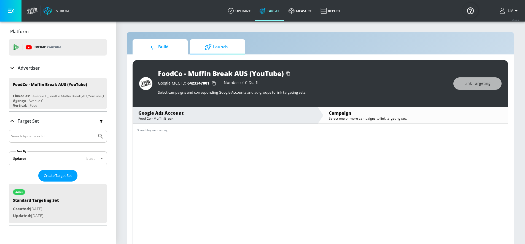
click at [180, 52] on span "Build" at bounding box center [159, 46] width 42 height 13
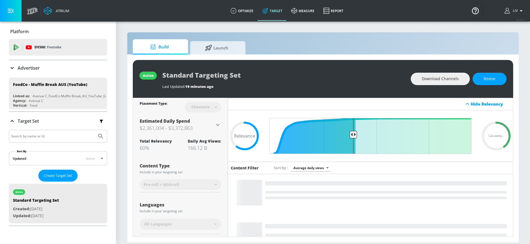
click at [42, 69] on div "Advertiser" at bounding box center [58, 68] width 98 height 7
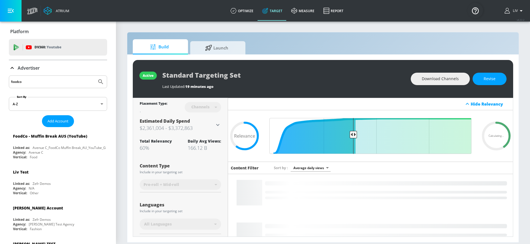
click at [45, 81] on input "foodco" at bounding box center [53, 81] width 84 height 7
type input "amp bank"
click at [95, 76] on button "Submit Search" at bounding box center [101, 82] width 12 height 12
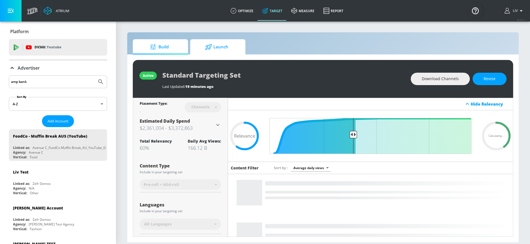
click at [207, 50] on span "Launch" at bounding box center [217, 46] width 42 height 13
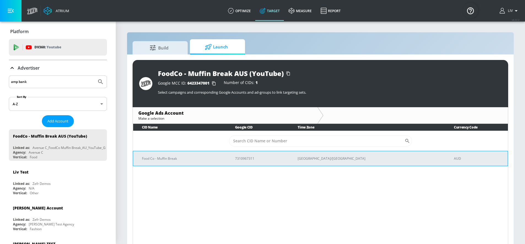
click at [284, 157] on p "7310967311" at bounding box center [259, 158] width 49 height 6
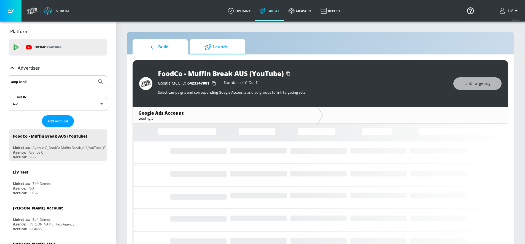
click at [144, 44] on span "Build" at bounding box center [159, 46] width 42 height 13
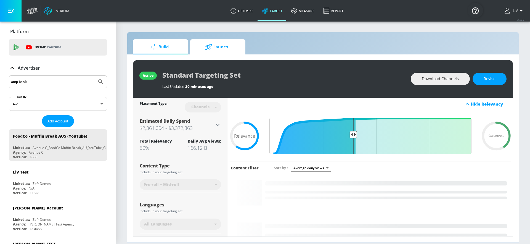
click at [204, 45] on span "Launch" at bounding box center [217, 46] width 42 height 13
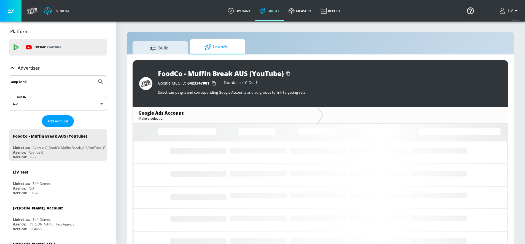
click at [39, 80] on input "amp bank" at bounding box center [53, 81] width 84 height 7
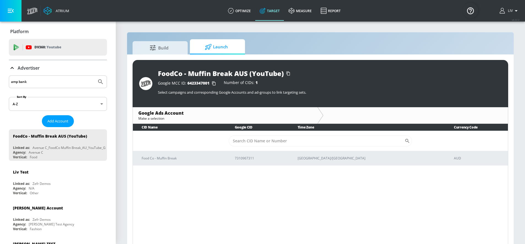
click at [95, 76] on button "Submit Search" at bounding box center [101, 82] width 12 height 12
click at [62, 82] on input "amp bank" at bounding box center [53, 81] width 84 height 7
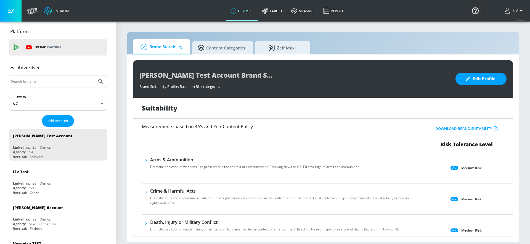
click at [73, 85] on div at bounding box center [58, 81] width 98 height 13
click at [76, 82] on input "Search by name" at bounding box center [53, 81] width 84 height 7
type input "amp"
click at [95, 75] on button "Submit Search" at bounding box center [101, 81] width 12 height 12
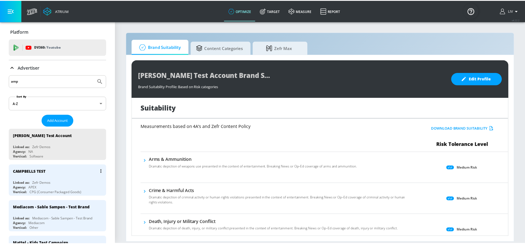
scroll to position [188, 0]
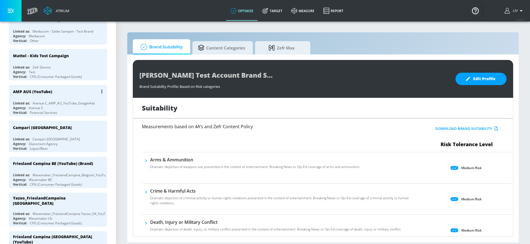
click at [83, 97] on div "AMP AUS (YouTube)" at bounding box center [59, 91] width 93 height 13
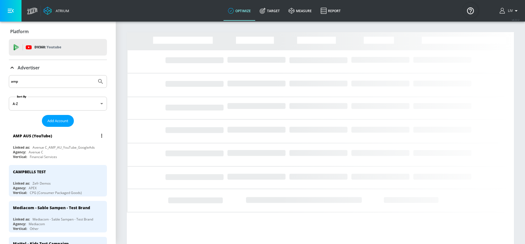
click at [98, 138] on button "list of Advertiser" at bounding box center [102, 136] width 8 height 8
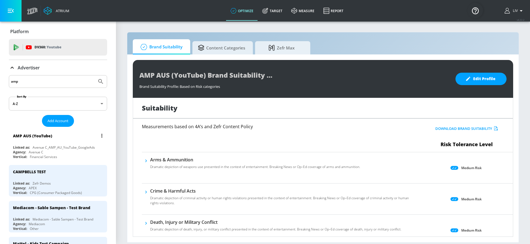
click at [92, 147] on div "Avenue C_AMP_AU_YouTube_GoogleAds" at bounding box center [64, 147] width 62 height 5
click at [101, 136] on icon "list of Advertiser" at bounding box center [101, 136] width 1 height 4
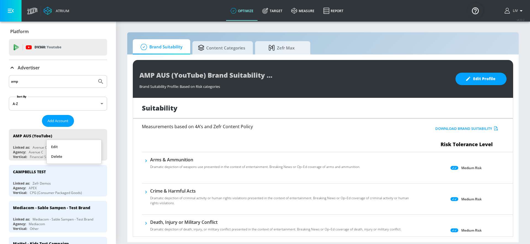
click at [84, 149] on li "Edit" at bounding box center [74, 147] width 55 height 10
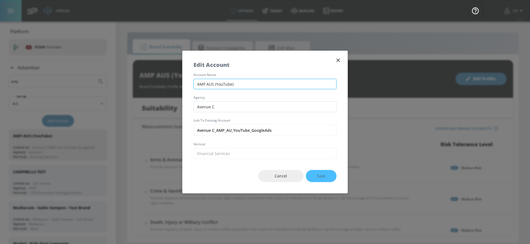
click at [207, 86] on input "AMP AUS (YouTube)" at bounding box center [264, 84] width 143 height 11
type input "AMP Bank AUS (YouTube)"
click at [319, 172] on span "Save" at bounding box center [321, 175] width 9 height 7
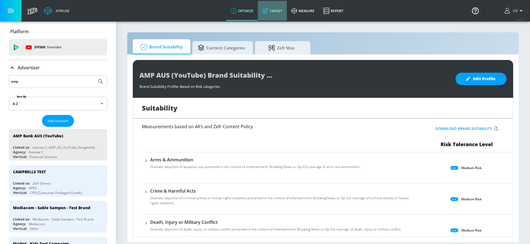
click at [271, 12] on link "Target" at bounding box center [272, 11] width 29 height 20
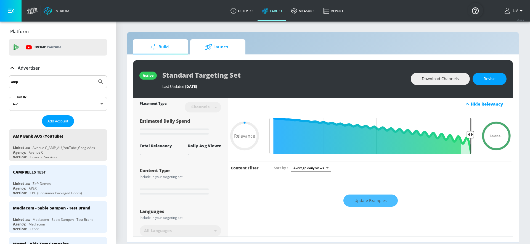
click at [235, 46] on span "Launch" at bounding box center [217, 46] width 42 height 13
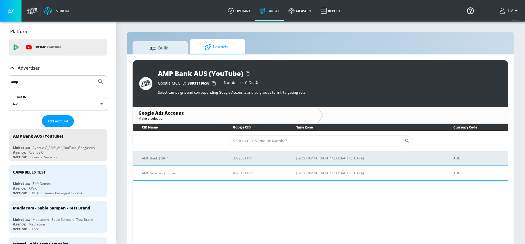
click at [332, 173] on td "[GEOGRAPHIC_DATA]/[GEOGRAPHIC_DATA]" at bounding box center [367, 172] width 158 height 15
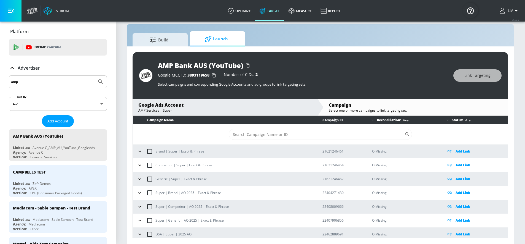
click at [49, 85] on input "amp" at bounding box center [53, 81] width 84 height 7
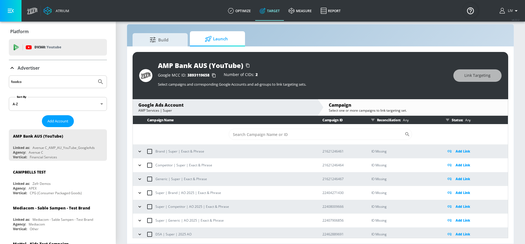
type input "foodco"
click at [95, 76] on button "Submit Search" at bounding box center [101, 82] width 12 height 12
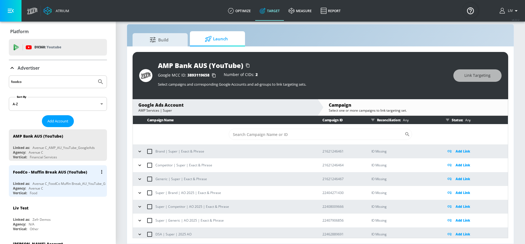
click at [65, 174] on div "FoodCo - Muffin Break AUS (YouTube)" at bounding box center [59, 171] width 93 height 13
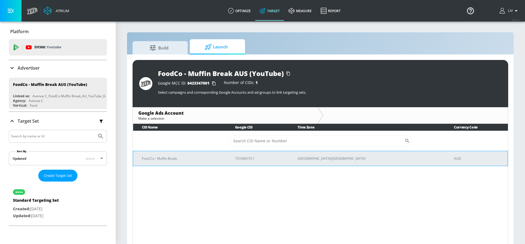
click at [219, 164] on td "Food Co - Muffin Break" at bounding box center [179, 158] width 93 height 15
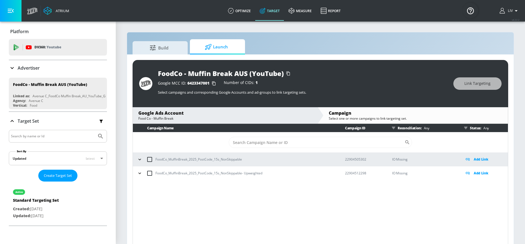
click at [142, 159] on icon "button" at bounding box center [140, 159] width 6 height 6
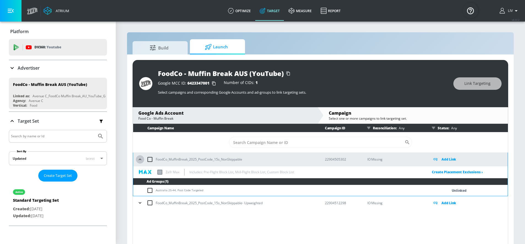
click at [142, 159] on icon "button" at bounding box center [140, 159] width 6 height 6
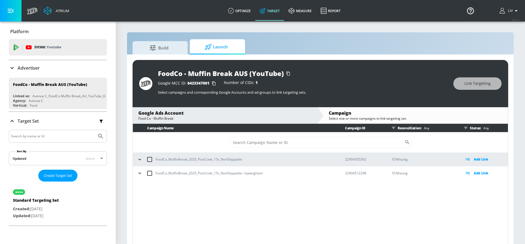
click at [485, 158] on p "Add Link" at bounding box center [481, 159] width 15 height 6
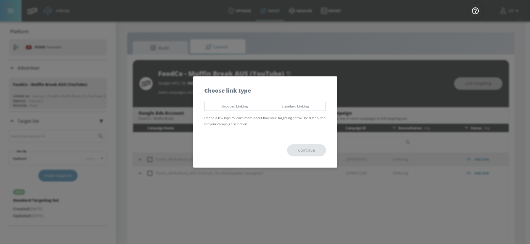
click at [281, 109] on button "Standard Linking" at bounding box center [295, 106] width 61 height 9
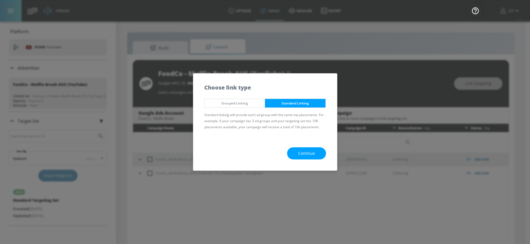
click at [309, 154] on span "Continue" at bounding box center [306, 153] width 17 height 7
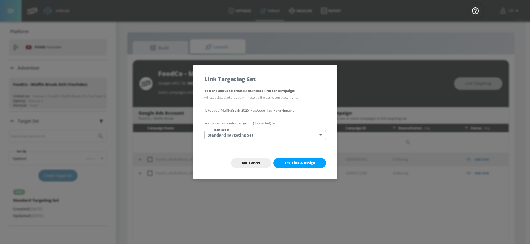
click at [302, 158] on button "Yes, Link & Assign" at bounding box center [299, 163] width 53 height 10
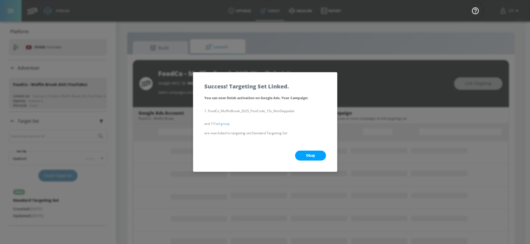
click at [319, 154] on button "Okay" at bounding box center [310, 155] width 31 height 10
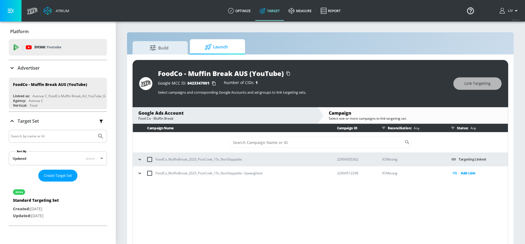
click at [465, 172] on p "Add Link" at bounding box center [468, 173] width 15 height 6
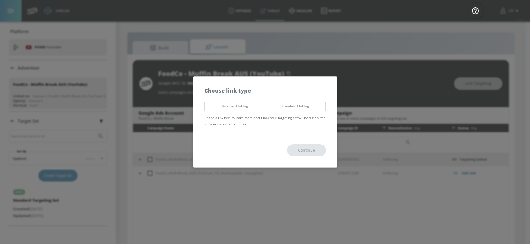
click at [289, 110] on div "Grouped Linking Standard Linking Define a link type to learn more about how you…" at bounding box center [265, 116] width 144 height 34
click at [297, 108] on span "Standard Linking" at bounding box center [295, 106] width 52 height 6
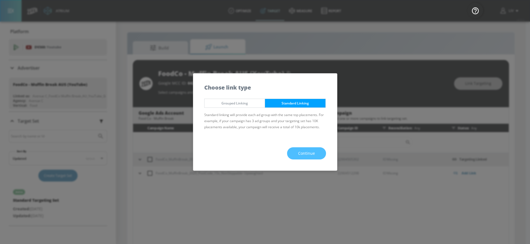
click at [307, 149] on button "Continue" at bounding box center [306, 153] width 39 height 12
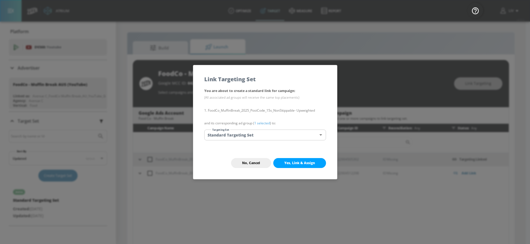
click at [303, 161] on span "Yes, Link & Assign" at bounding box center [299, 163] width 31 height 4
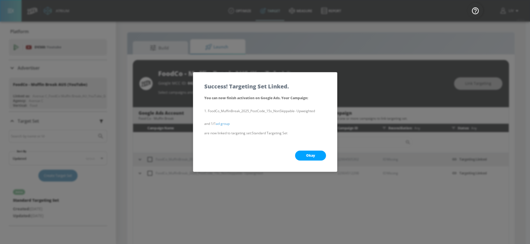
click at [304, 154] on button "Okay" at bounding box center [310, 155] width 31 height 10
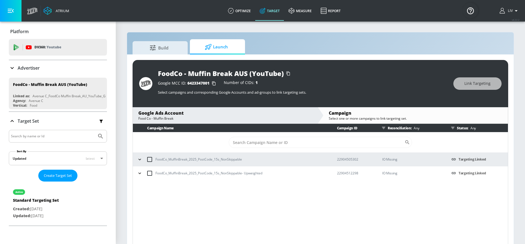
click at [421, 49] on div "Build Launch" at bounding box center [321, 46] width 376 height 15
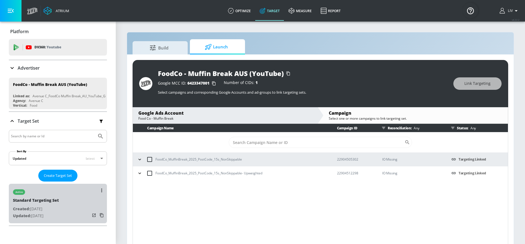
click at [69, 203] on div "active Standard Targeting Set Created: [DATE] Updated: [DATE]" at bounding box center [58, 202] width 98 height 39
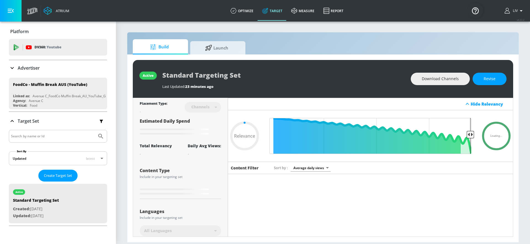
scroll to position [107, 0]
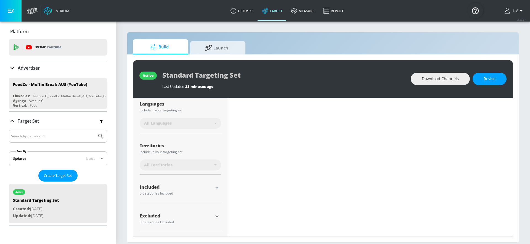
type input "0.6"
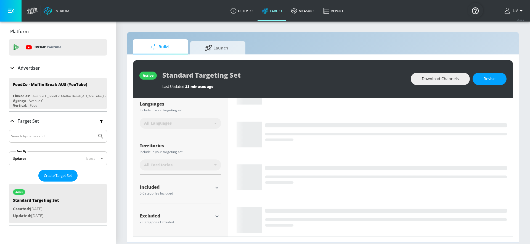
scroll to position [136, 0]
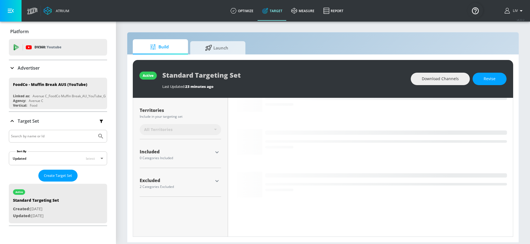
click at [218, 184] on div at bounding box center [217, 181] width 8 height 8
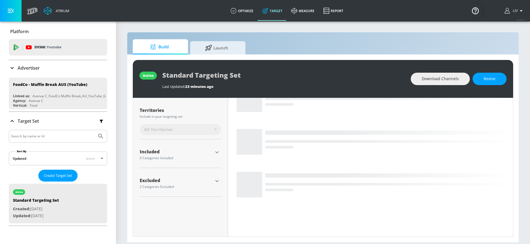
click at [218, 182] on icon "button" at bounding box center [217, 180] width 7 height 7
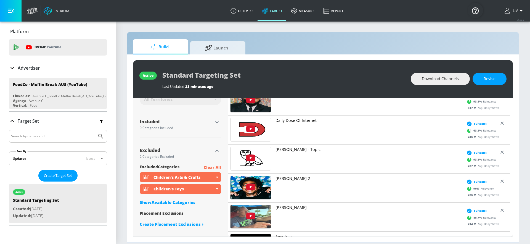
scroll to position [0, 0]
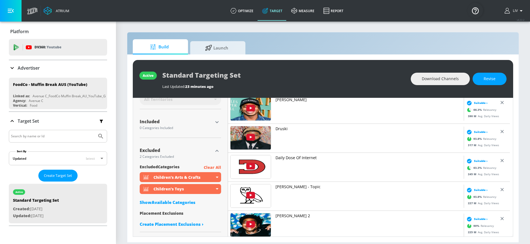
click at [183, 202] on div "Show Available Categories" at bounding box center [180, 202] width 81 height 6
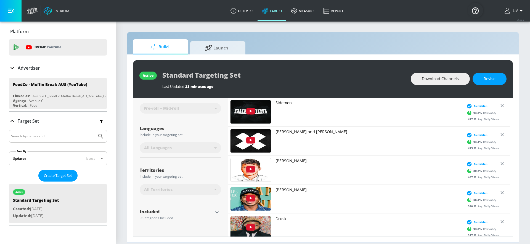
scroll to position [178, 0]
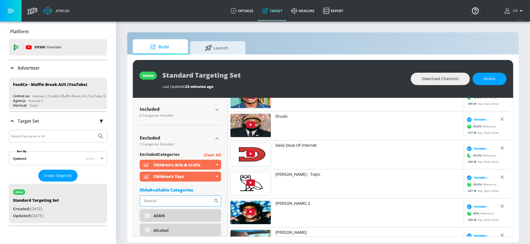
click at [186, 196] on input "Sort By" at bounding box center [177, 200] width 74 height 11
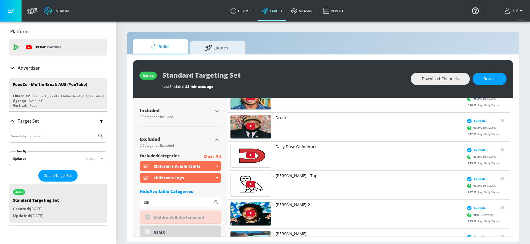
scroll to position [202, 0]
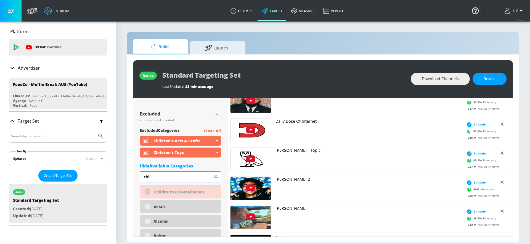
click at [169, 178] on input "chil" at bounding box center [177, 176] width 74 height 11
click at [169, 177] on input "chil" at bounding box center [177, 176] width 74 height 11
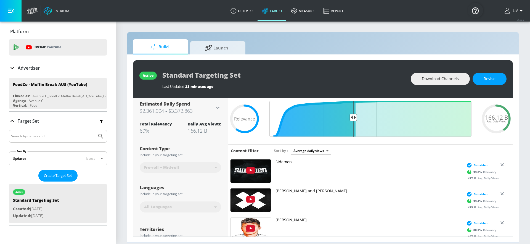
scroll to position [0, 0]
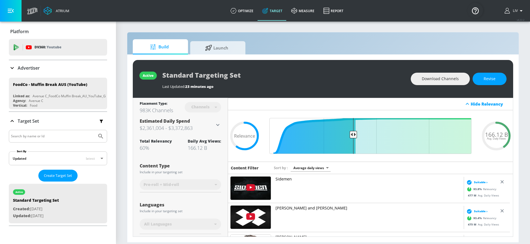
type input "gaming"
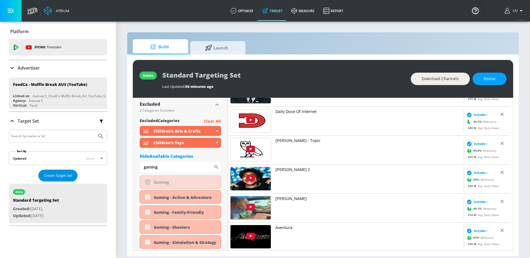
scroll to position [212, 0]
